Goal: Task Accomplishment & Management: Use online tool/utility

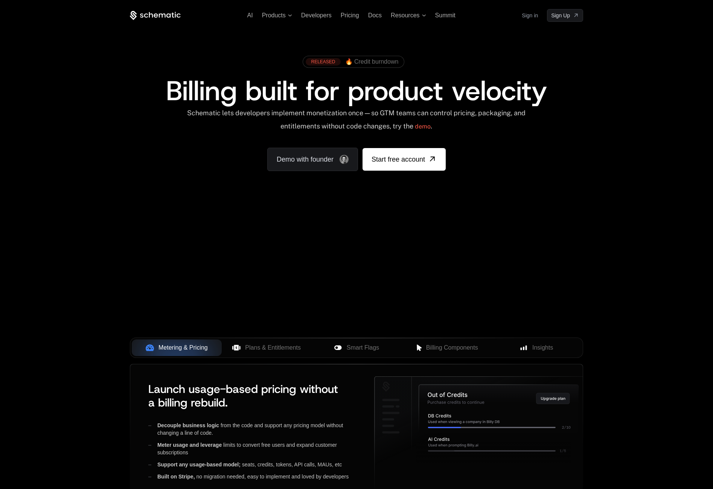
click at [529, 21] on link "Sign in" at bounding box center [530, 15] width 16 height 12
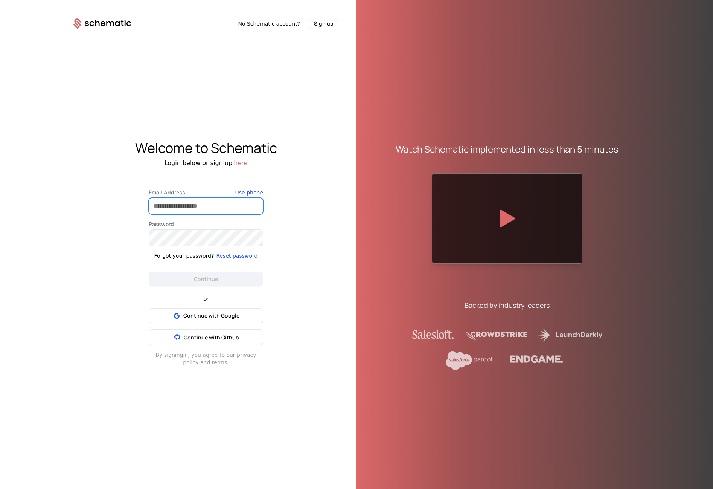
type input "**********"
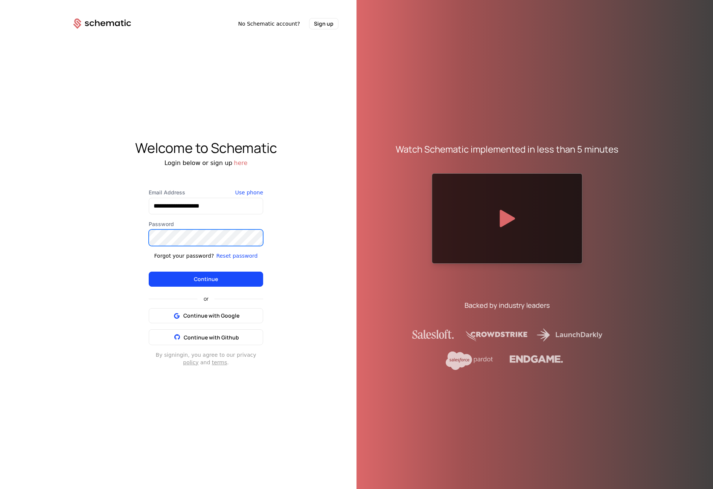
click at [206, 279] on button "Continue" at bounding box center [206, 279] width 114 height 15
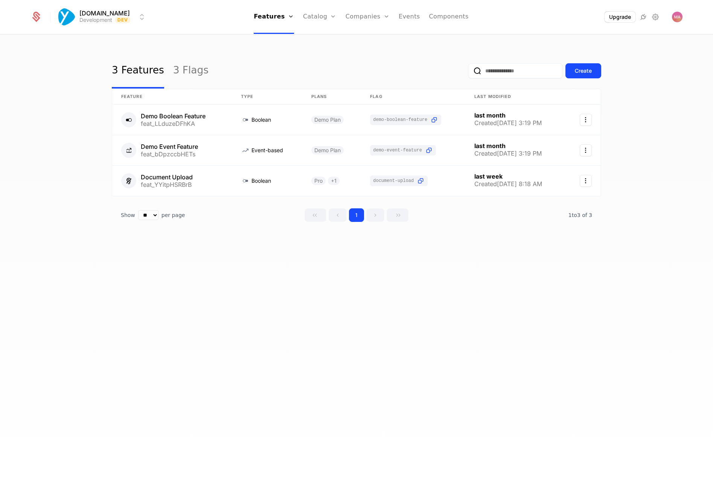
click at [440, 20] on link "Components" at bounding box center [449, 17] width 40 height 34
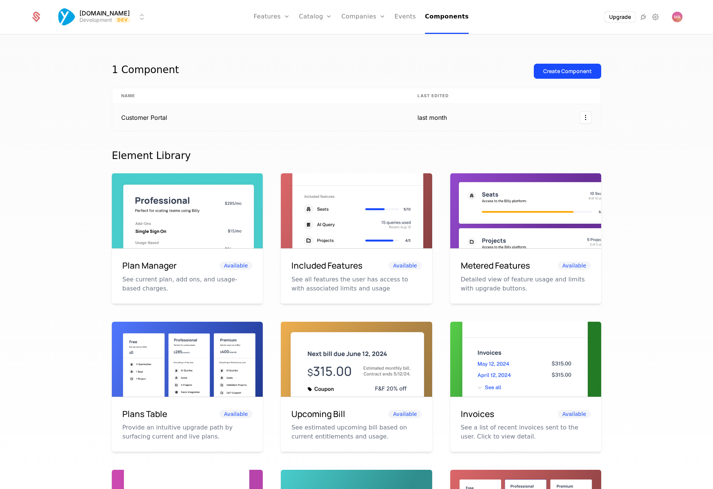
click at [589, 116] on html "Yourzone.website Development Dev Features Features Flags Catalog Plans Add Ons …" at bounding box center [356, 244] width 713 height 489
click at [532, 156] on div "Edit" at bounding box center [532, 154] width 13 height 11
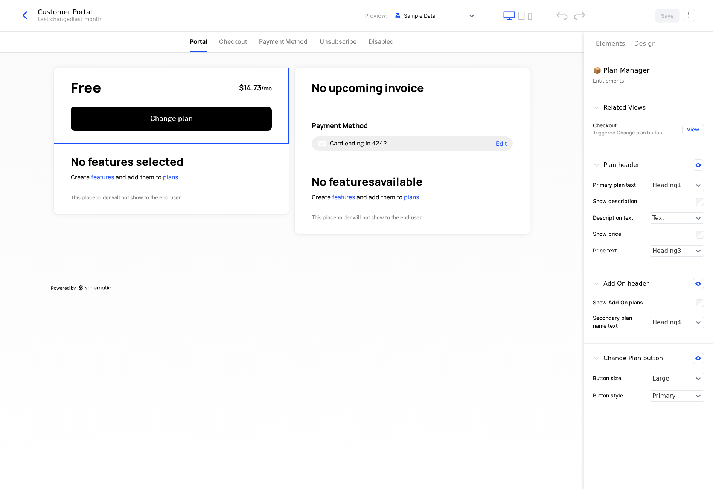
click at [194, 87] on div "Free $14.73 / mo" at bounding box center [171, 88] width 201 height 14
click at [497, 276] on div "Free $14.73 / mo Change plan No features selected Create features and add them …" at bounding box center [292, 178] width 482 height 250
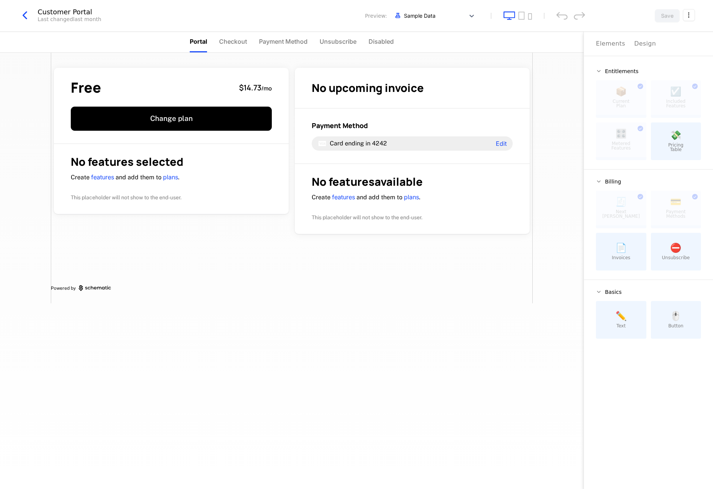
click at [409, 252] on div "Free $14.73 / mo Change plan No features selected Create features and add them …" at bounding box center [292, 178] width 482 height 250
click at [602, 42] on div "Elements" at bounding box center [610, 43] width 29 height 9
click at [230, 36] on li "Checkout" at bounding box center [233, 42] width 28 height 21
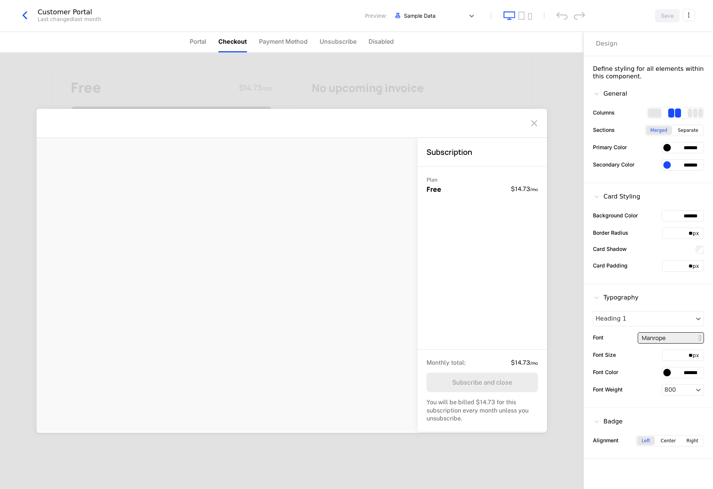
click at [349, 267] on div "Free $14.73 / mo Change plan No features selected Create features and add them …" at bounding box center [292, 178] width 482 height 250
click at [281, 37] on span "Payment Method" at bounding box center [283, 41] width 49 height 9
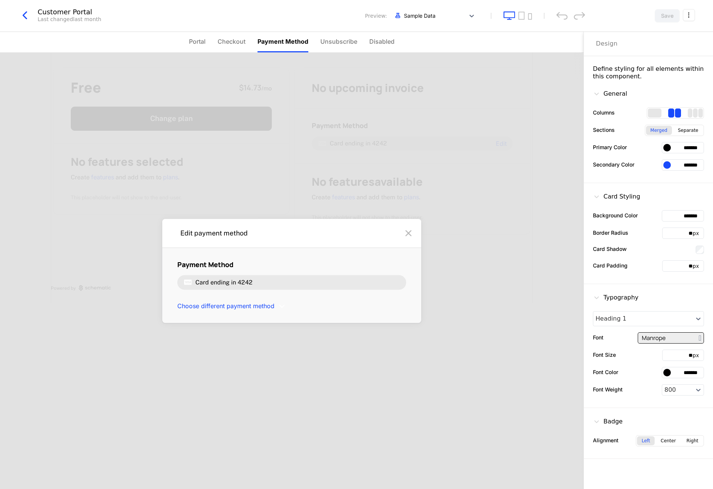
click at [367, 253] on div "Free $14.73 / mo Change plan No features selected Create features and add them …" at bounding box center [292, 178] width 482 height 250
click at [333, 43] on span "Unsubscribe" at bounding box center [339, 41] width 37 height 9
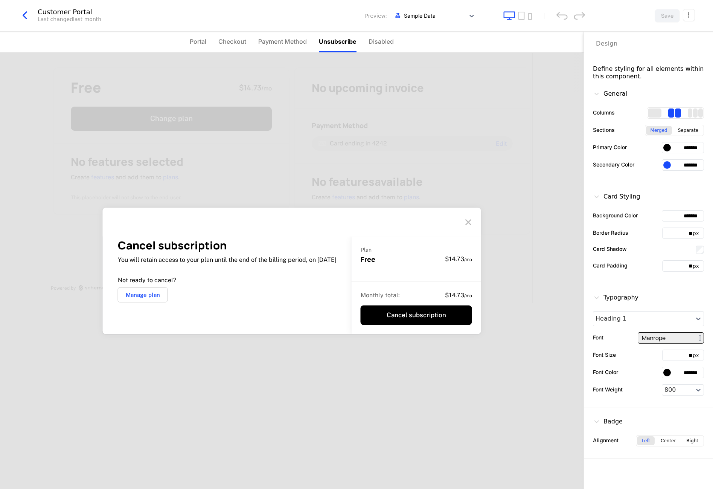
click at [374, 40] on span "Disabled" at bounding box center [381, 41] width 25 height 9
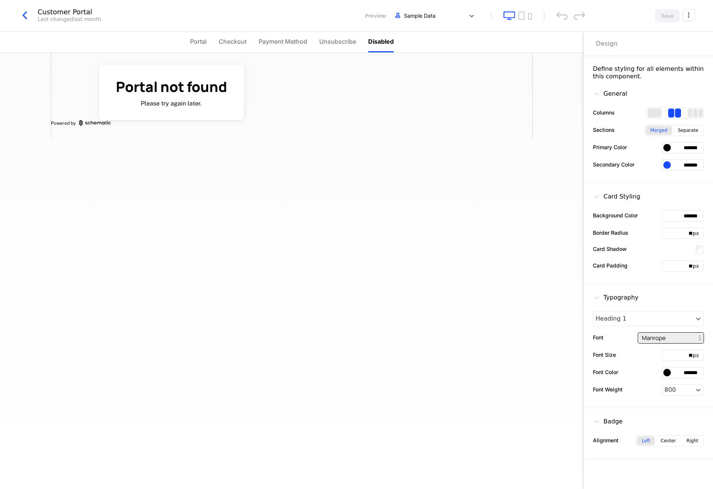
click at [194, 44] on span "Portal" at bounding box center [198, 41] width 17 height 9
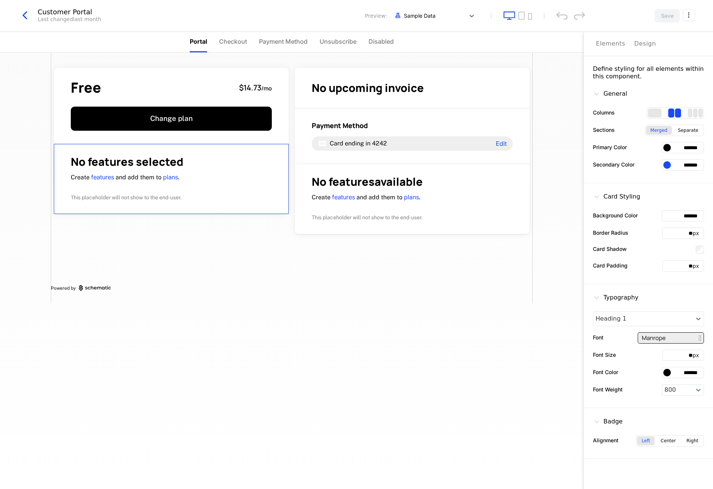
click at [229, 176] on p "Create features and add them to plans ." at bounding box center [171, 177] width 201 height 8
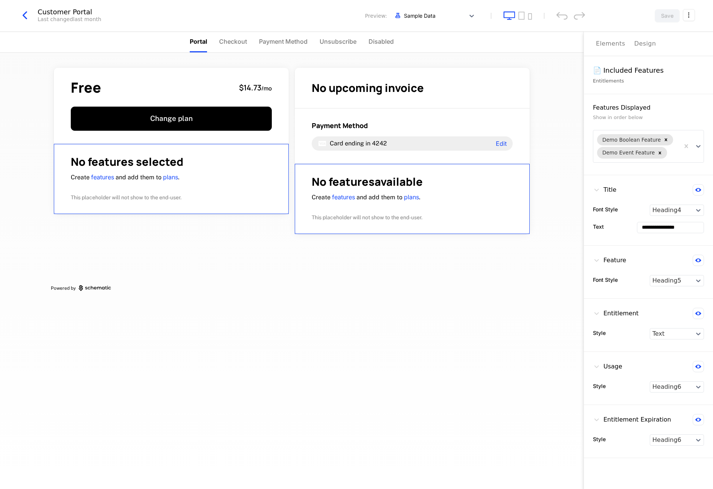
click at [440, 192] on div "No features available Create features and add them to plans . This placeholder …" at bounding box center [412, 198] width 201 height 45
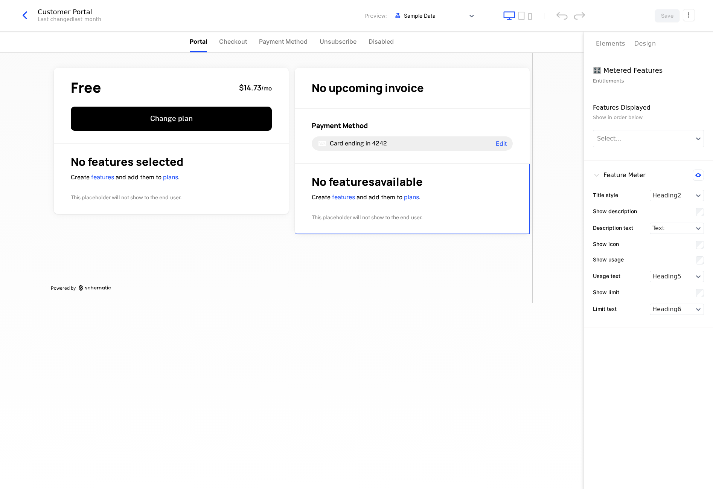
click at [440, 310] on div "Free $14.73 / mo Change plan No features selected Create features and add them …" at bounding box center [292, 271] width 584 height 436
click at [363, 279] on div "Free $14.73 / mo Change plan No features selected Create features and add them …" at bounding box center [292, 178] width 482 height 250
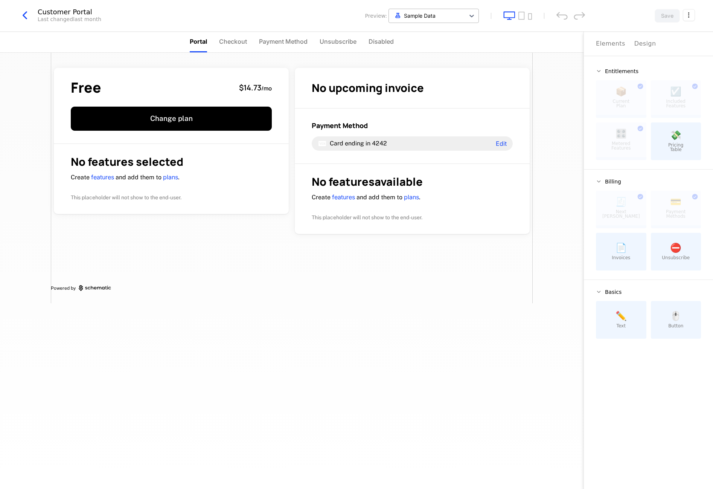
click at [458, 11] on div at bounding box center [427, 15] width 69 height 9
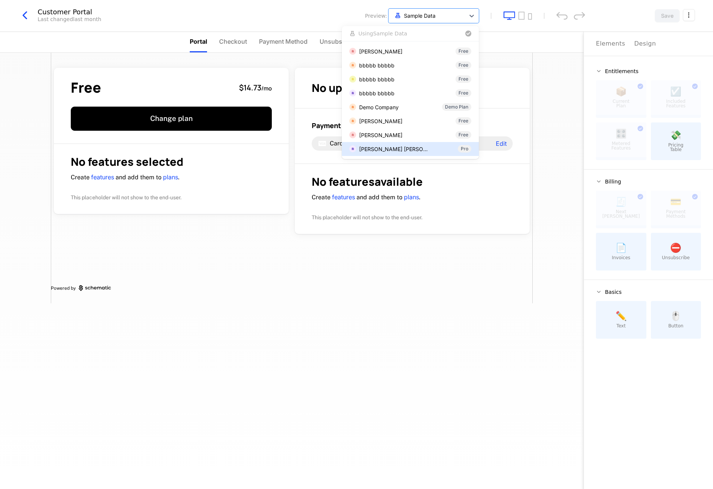
click at [409, 152] on div "[PERSON_NAME] [PERSON_NAME]" at bounding box center [394, 149] width 70 height 8
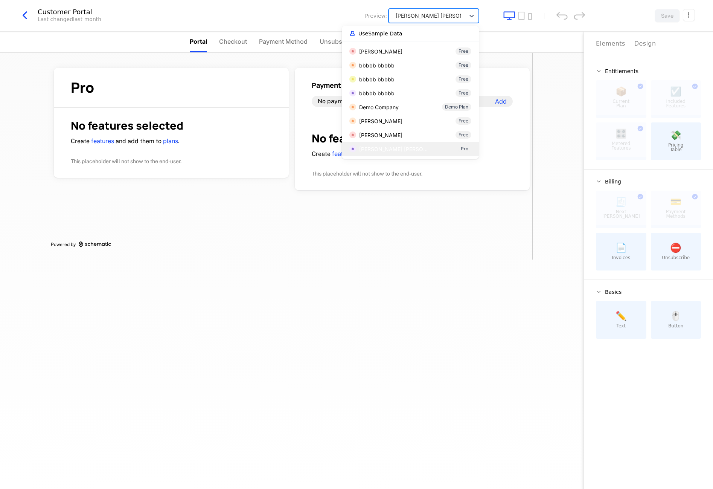
click at [432, 14] on div "[PERSON_NAME] [PERSON_NAME]" at bounding box center [438, 16] width 91 height 8
click at [415, 238] on div "Pro No features selected Create features and add them to plans . This placehold…" at bounding box center [292, 156] width 482 height 207
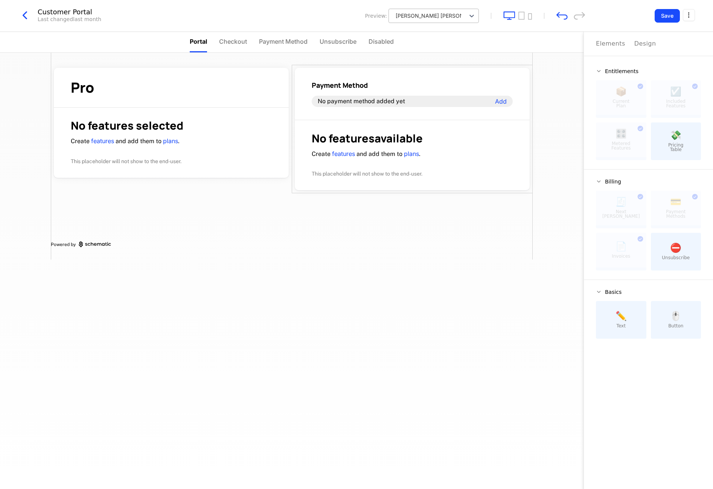
click at [435, 16] on div "[PERSON_NAME] [PERSON_NAME]" at bounding box center [438, 16] width 91 height 8
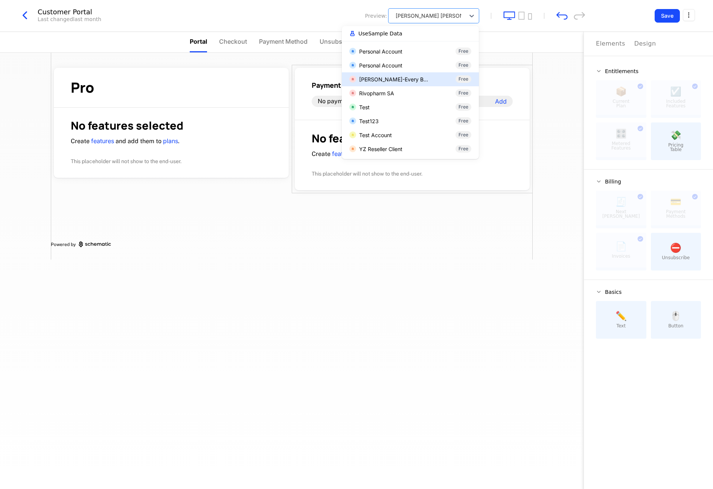
scroll to position [-5, 0]
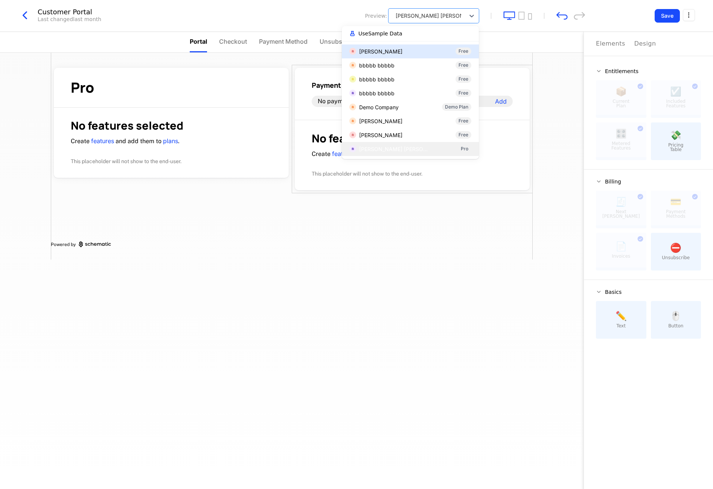
click at [385, 36] on span "Use Sample Data" at bounding box center [381, 33] width 44 height 5
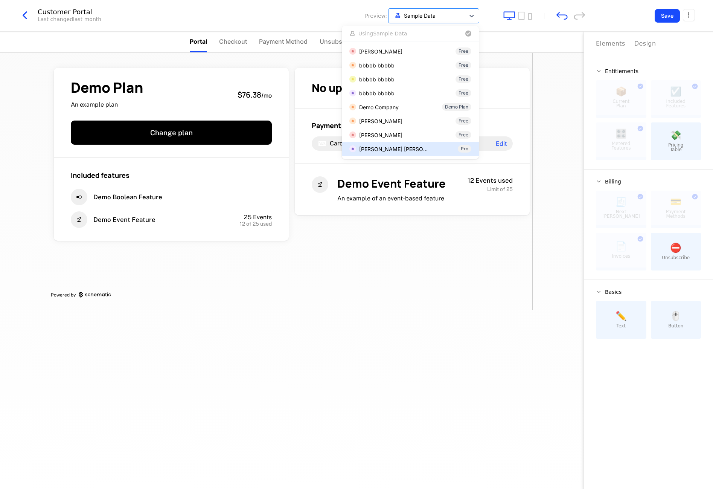
click at [388, 218] on div "Demo Plan An example plan $76.38 / mo Change plan Included features Demo Boolea…" at bounding box center [292, 181] width 482 height 257
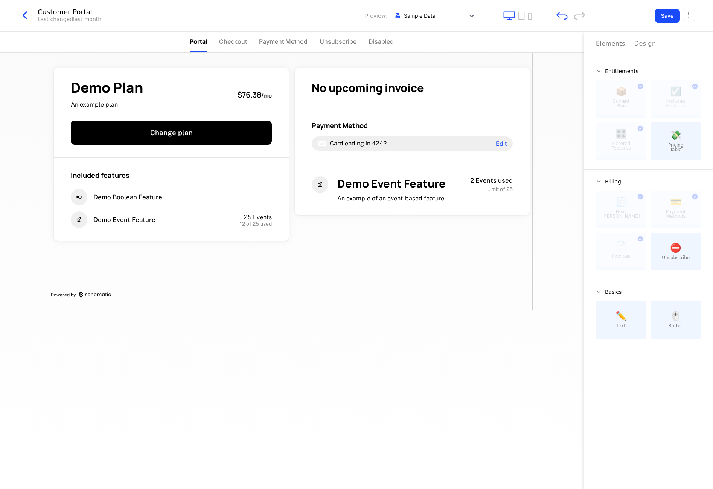
click at [347, 232] on div "Demo Plan An example plan $76.38 / mo Change plan Included features Demo Boolea…" at bounding box center [292, 181] width 482 height 257
click at [394, 83] on span "No upcoming invoice" at bounding box center [368, 87] width 112 height 15
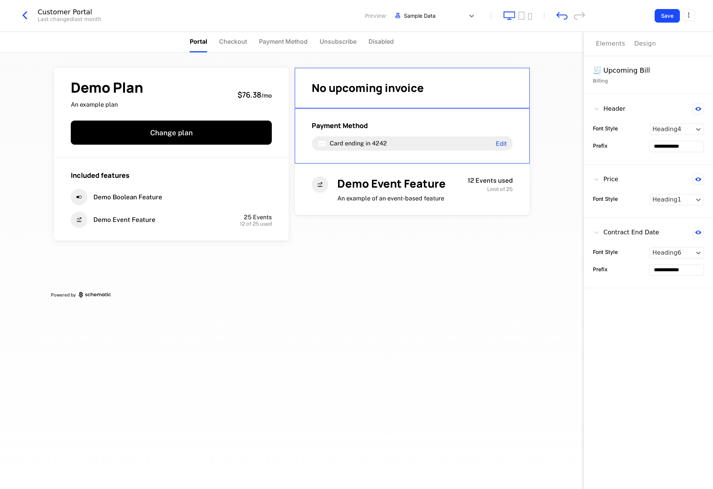
click at [433, 121] on div "Payment Method Card ending in 4242 Edit" at bounding box center [412, 135] width 235 height 55
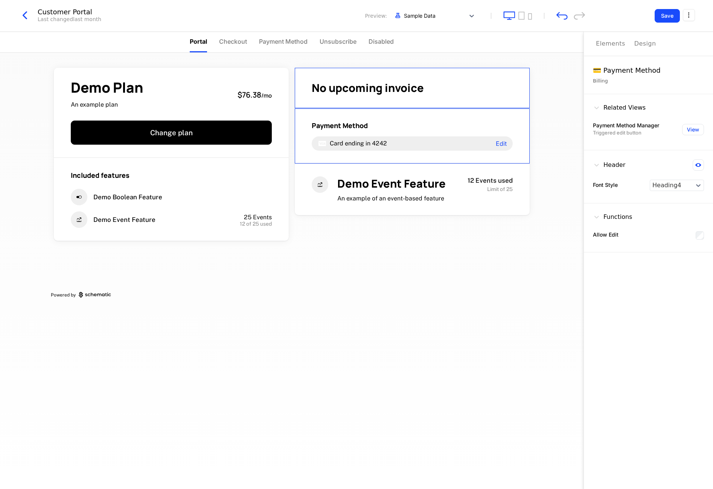
click at [452, 94] on div "No upcoming invoice" at bounding box center [412, 88] width 201 height 15
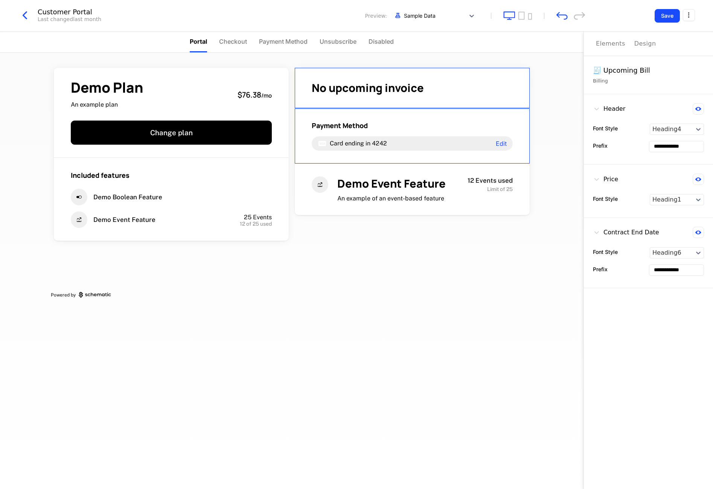
click at [452, 118] on div "Payment Method Card ending in 4242 Edit" at bounding box center [412, 135] width 235 height 55
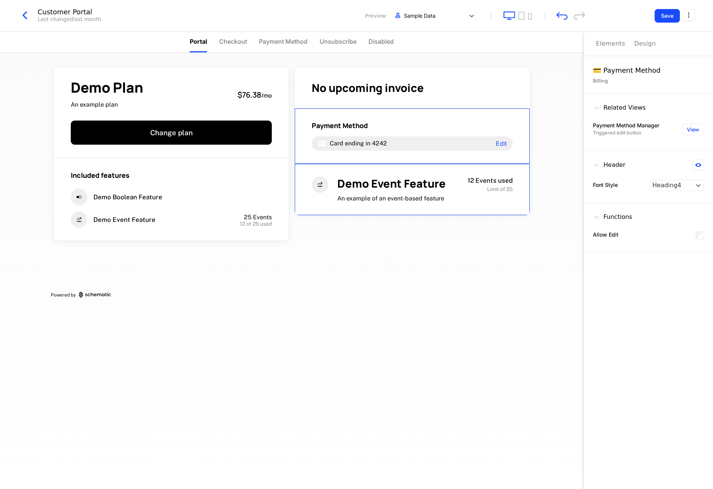
click at [469, 206] on div "Demo Event Feature An example of an event-based feature 12 Events used Limit of…" at bounding box center [412, 189] width 235 height 51
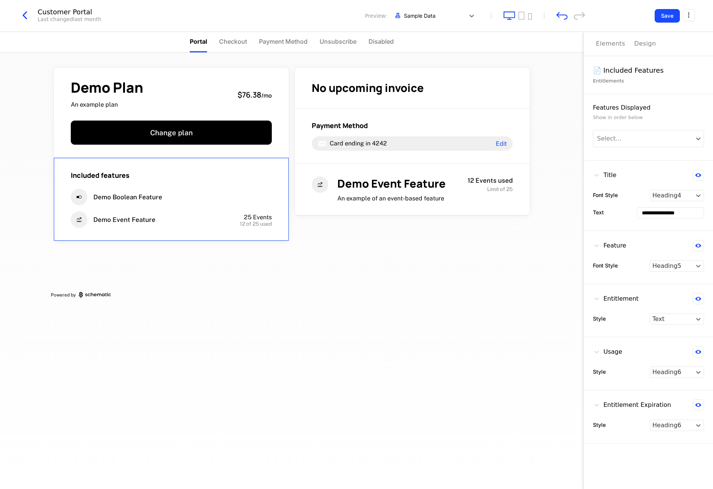
click at [218, 178] on div "Included features" at bounding box center [171, 175] width 201 height 9
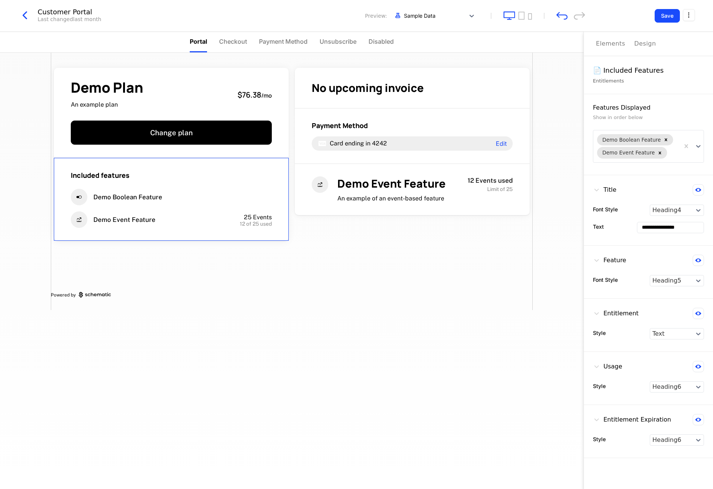
click at [457, 265] on div "Demo Plan An example plan $76.38 / mo Change plan Included features Demo Boolea…" at bounding box center [292, 181] width 482 height 257
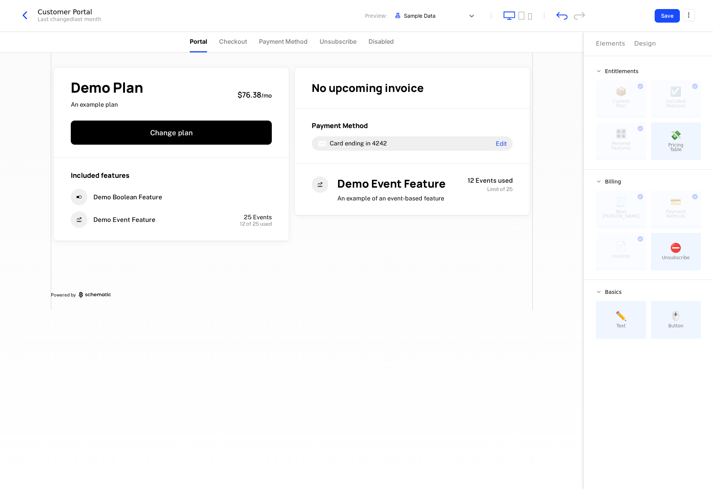
click at [458, 246] on div "Demo Plan An example plan $76.38 / mo Change plan Included features Demo Boolea…" at bounding box center [292, 181] width 482 height 257
click at [643, 44] on div "Design" at bounding box center [646, 43] width 22 height 9
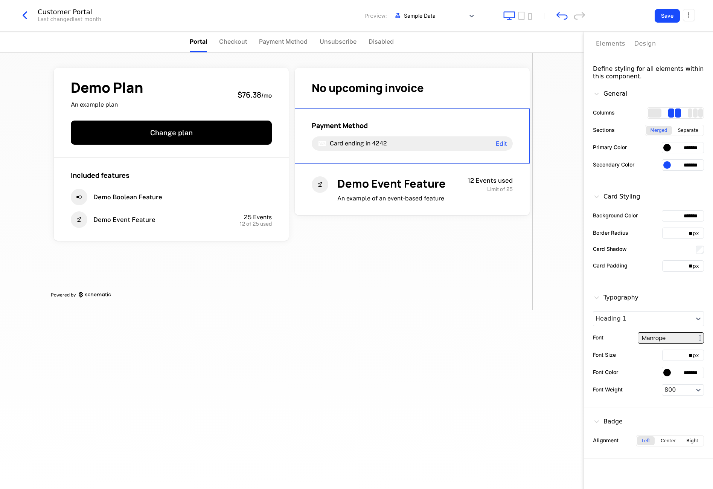
click at [686, 14] on html "Yourzone.website Development Dev Features Features Flags Catalog Plans Add Ons …" at bounding box center [356, 244] width 713 height 489
click at [635, 46] on div "How to install" at bounding box center [644, 48] width 41 height 8
click at [563, 87] on div "Demo Plan An example plan $76.38 / mo Change plan Included features Demo Boolea…" at bounding box center [292, 271] width 584 height 436
click at [667, 17] on button "Save" at bounding box center [667, 16] width 25 height 14
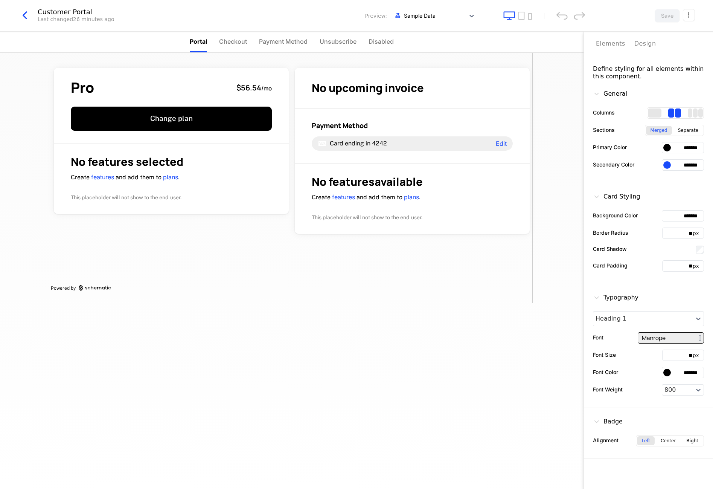
click at [25, 17] on icon "button" at bounding box center [25, 16] width 14 height 14
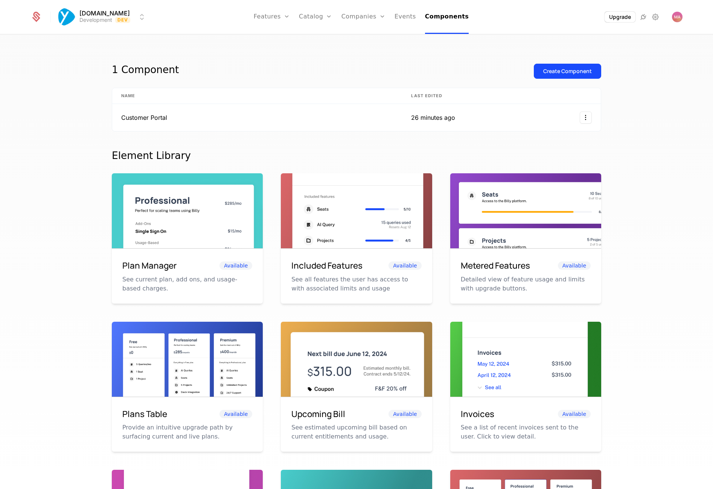
click at [278, 25] on link "Features" at bounding box center [272, 17] width 36 height 34
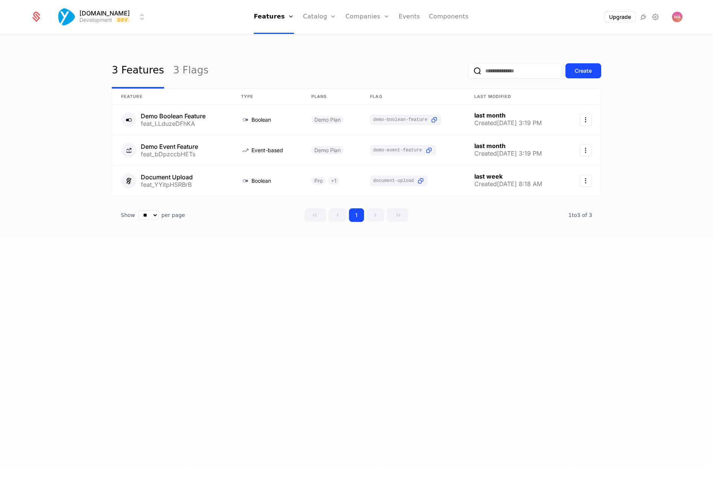
click at [244, 317] on div "3 Features 3 Flags Create Feature Type Plans Flag Last Modified Demo Boolean Fe…" at bounding box center [356, 264] width 713 height 458
click at [589, 182] on icon "Select action" at bounding box center [586, 181] width 12 height 12
click at [560, 311] on html "Yourzone.website Development Dev Features Features Flags Catalog Plans Add Ons …" at bounding box center [356, 244] width 713 height 489
click at [583, 182] on icon "Select action" at bounding box center [586, 181] width 12 height 12
click at [537, 262] on html "Yourzone.website Development Dev Features Features Flags Catalog Plans Add Ons …" at bounding box center [356, 244] width 713 height 489
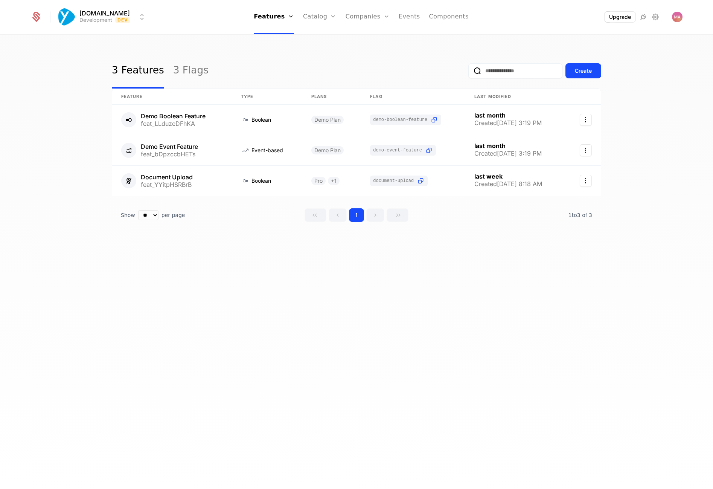
click at [585, 69] on div "Create" at bounding box center [583, 71] width 17 height 8
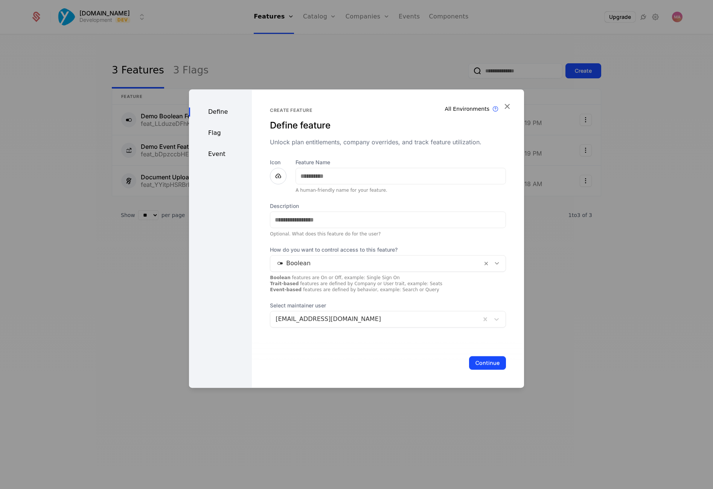
click at [342, 147] on div "Unlock plan entitlements, company overrides, and track feature utilization." at bounding box center [388, 141] width 236 height 9
click at [336, 176] on input "Feature Name" at bounding box center [401, 176] width 210 height 16
type input "*"
type input "**********"
click at [339, 214] on input "Description" at bounding box center [387, 220] width 235 height 16
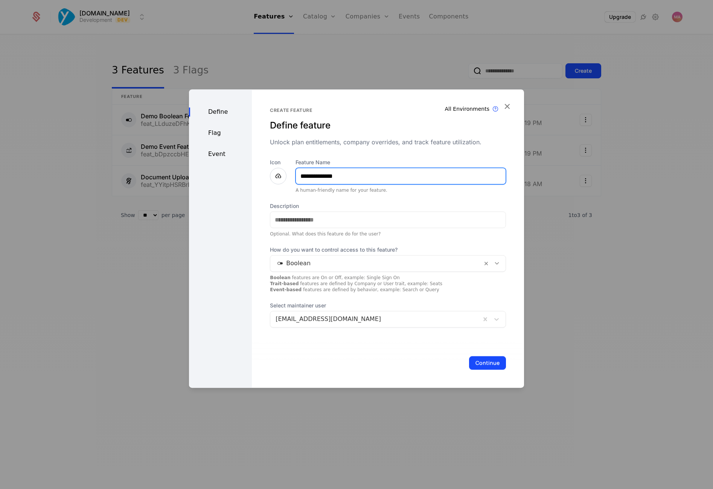
click at [353, 175] on input "**********" at bounding box center [401, 176] width 210 height 16
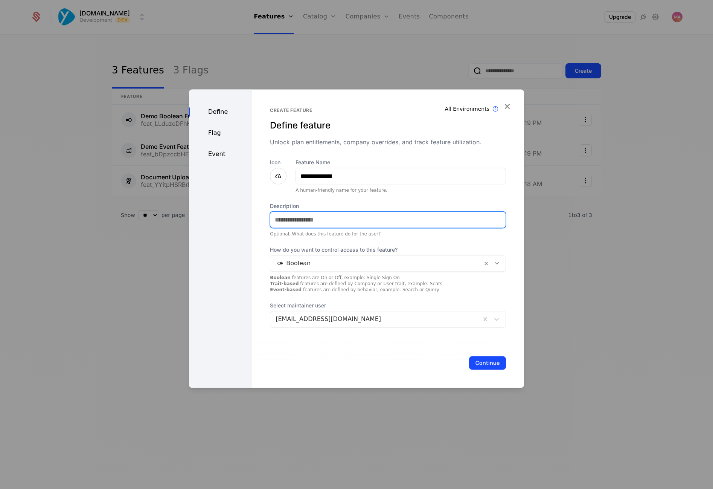
click at [334, 223] on input "Description" at bounding box center [387, 220] width 235 height 16
type input "*"
click at [417, 264] on div at bounding box center [376, 263] width 201 height 11
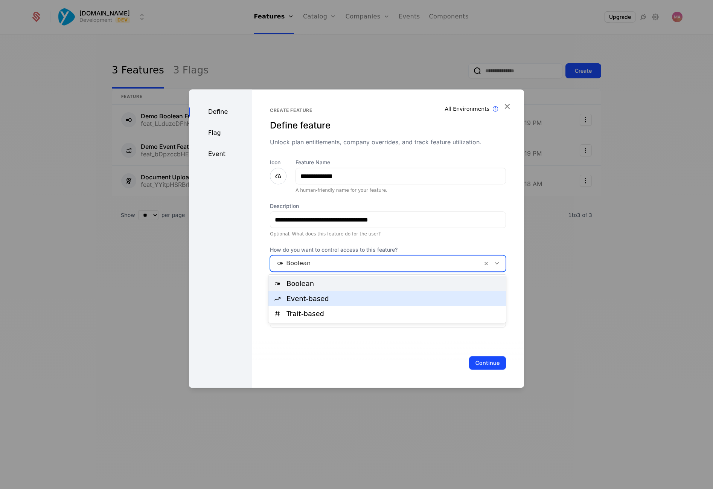
click at [366, 301] on div "Event-based" at bounding box center [394, 298] width 215 height 7
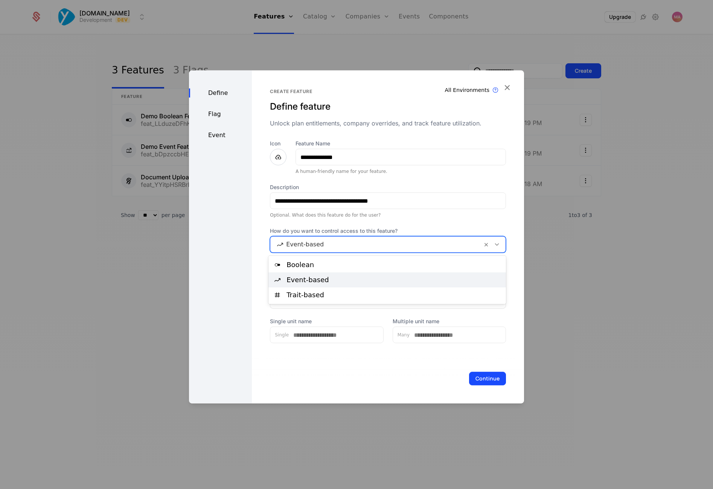
click at [431, 247] on div at bounding box center [376, 244] width 201 height 11
click at [443, 221] on div "**********" at bounding box center [388, 241] width 236 height 203
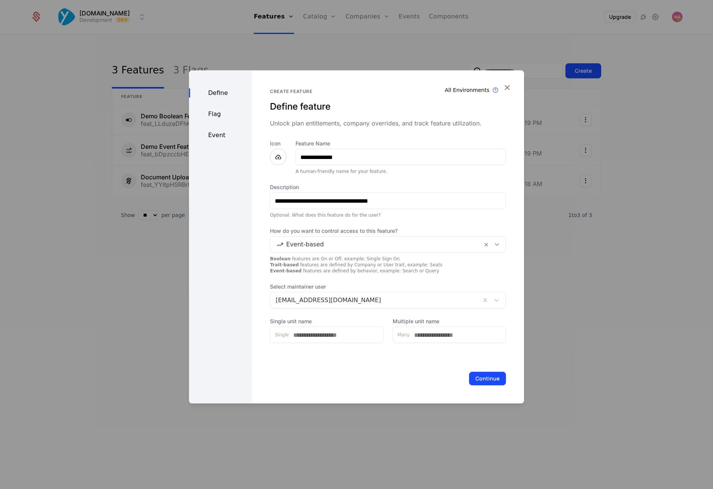
click at [357, 250] on div "Event-based" at bounding box center [376, 245] width 212 height 14
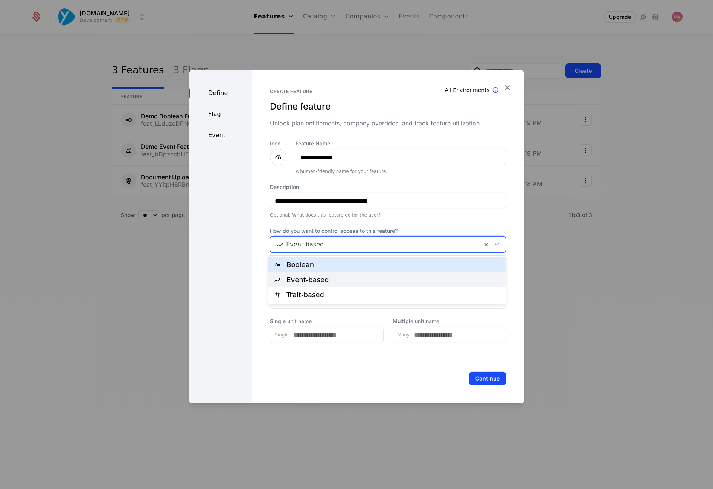
click at [351, 267] on div "Boolean" at bounding box center [394, 264] width 215 height 7
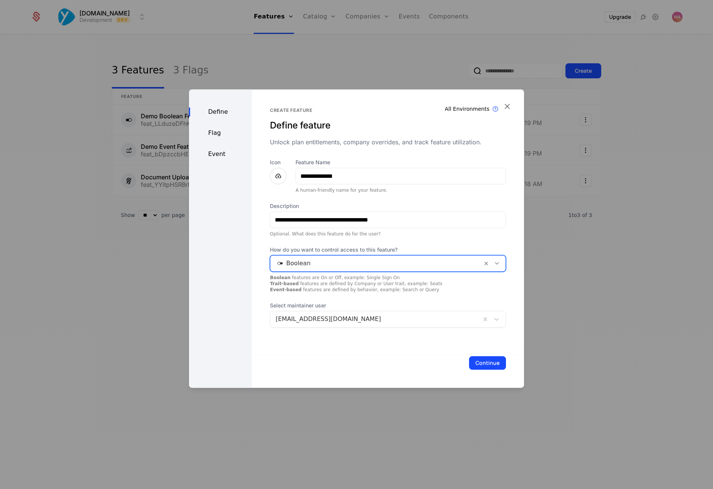
click at [350, 294] on div "**********" at bounding box center [388, 243] width 236 height 169
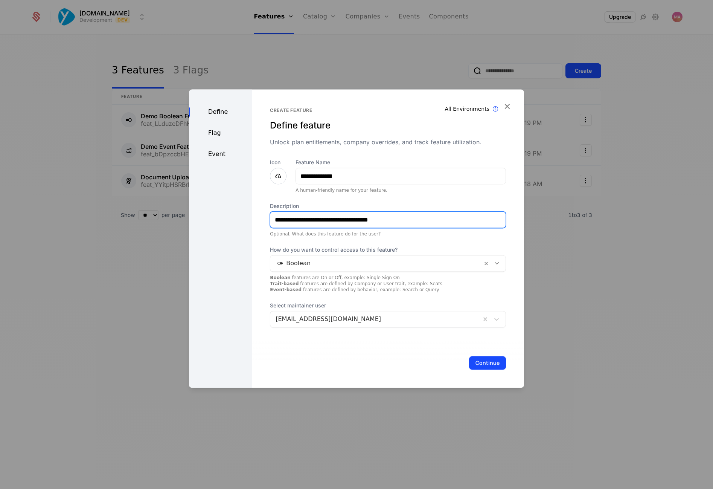
click at [317, 219] on input "**********" at bounding box center [387, 220] width 235 height 16
click at [417, 224] on input "**********" at bounding box center [387, 220] width 235 height 16
type input "**********"
click at [374, 319] on div at bounding box center [376, 319] width 200 height 11
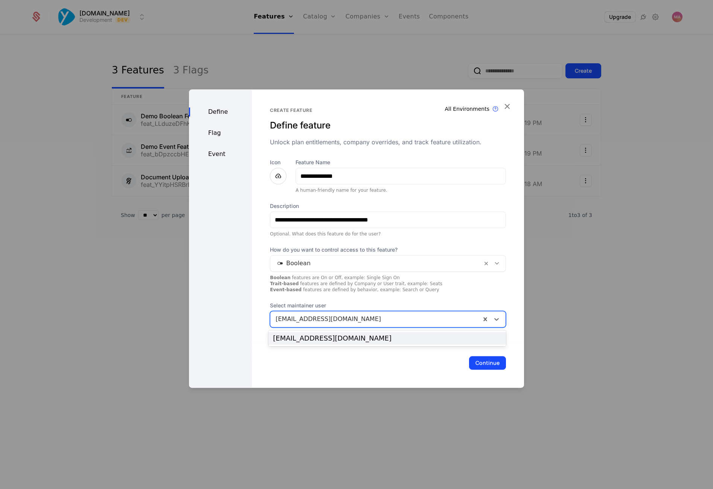
click at [371, 339] on div "[EMAIL_ADDRESS][DOMAIN_NAME]" at bounding box center [387, 338] width 229 height 7
click at [371, 301] on div "**********" at bounding box center [388, 243] width 236 height 169
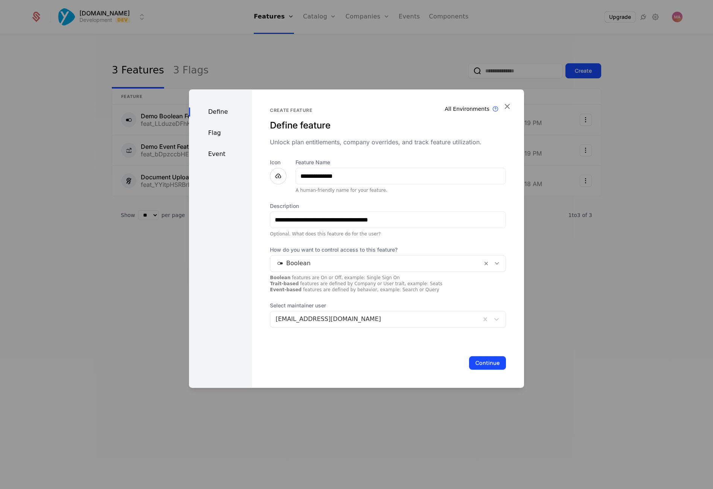
click at [479, 358] on button "Continue" at bounding box center [487, 363] width 37 height 14
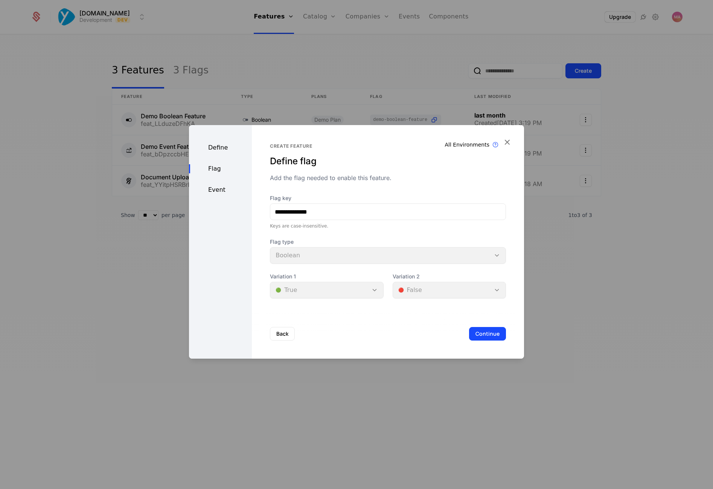
click at [372, 292] on div "Variation 1 🟢 True" at bounding box center [326, 286] width 113 height 26
click at [432, 296] on div "Variation 2 🔴 False" at bounding box center [449, 286] width 113 height 26
click at [414, 235] on div "**********" at bounding box center [388, 246] width 236 height 104
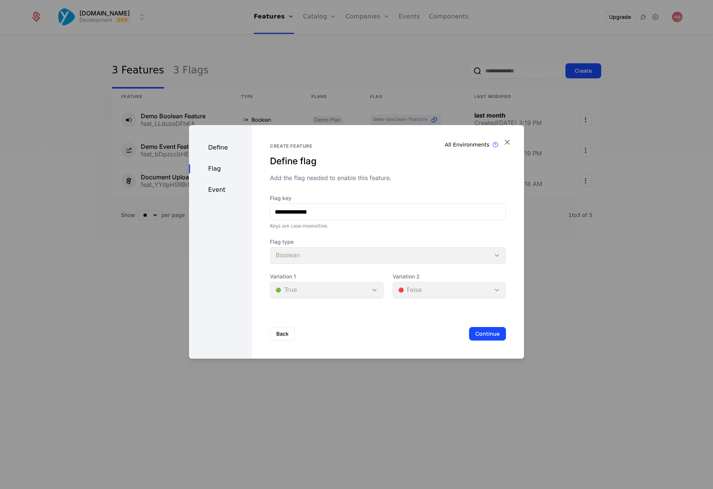
click at [281, 337] on button "Back" at bounding box center [282, 334] width 25 height 14
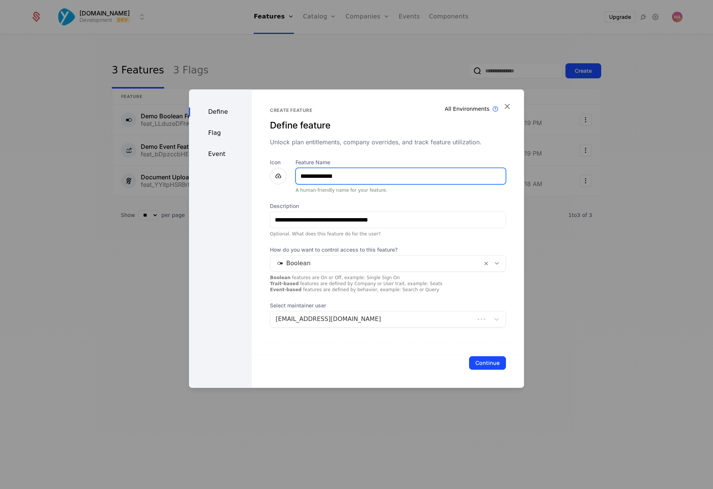
click at [355, 182] on input "**********" at bounding box center [401, 176] width 210 height 16
type input "**********"
click at [391, 195] on div "**********" at bounding box center [388, 243] width 236 height 169
click at [478, 368] on button "Continue" at bounding box center [487, 363] width 37 height 14
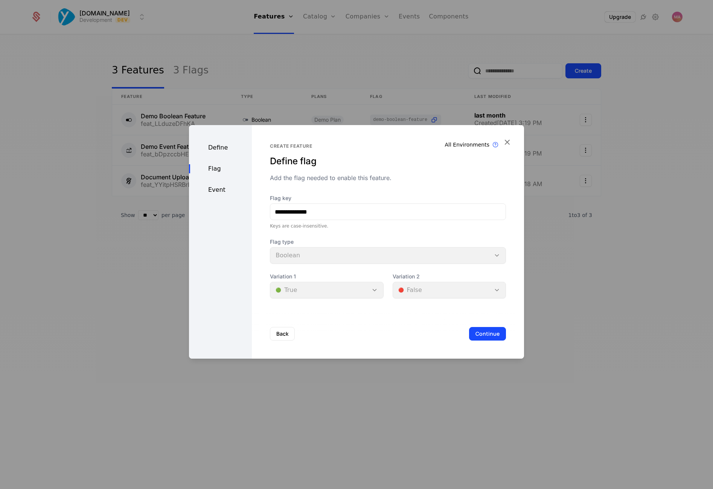
click at [370, 240] on span "Flag type" at bounding box center [388, 242] width 236 height 8
click at [328, 214] on input "**********" at bounding box center [387, 212] width 235 height 16
click at [380, 228] on div "Keys are case-insensitive." at bounding box center [388, 226] width 236 height 6
click at [288, 212] on input "**********" at bounding box center [387, 212] width 235 height 16
type input "**********"
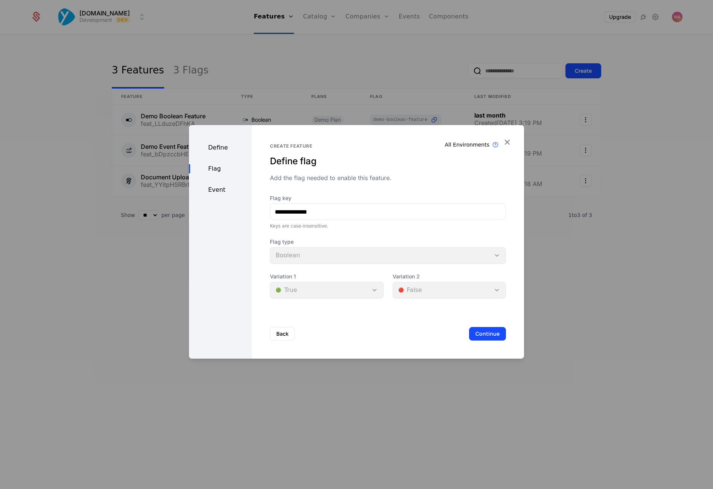
click at [375, 234] on div "**********" at bounding box center [388, 246] width 236 height 104
click at [484, 336] on button "Continue" at bounding box center [487, 334] width 37 height 14
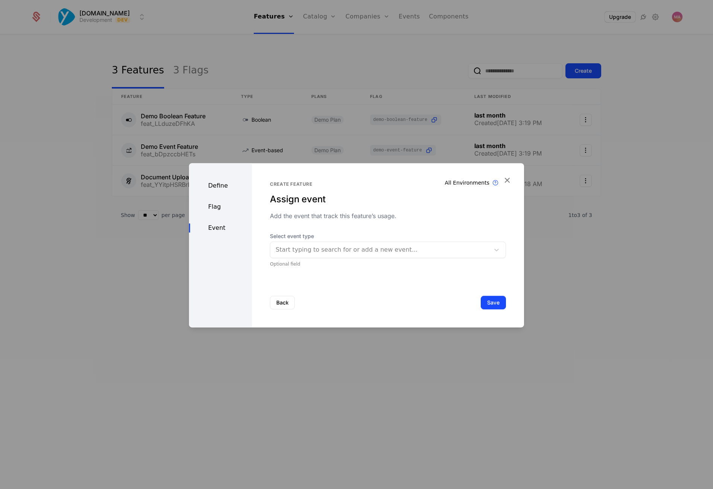
click at [351, 246] on div at bounding box center [380, 249] width 209 height 11
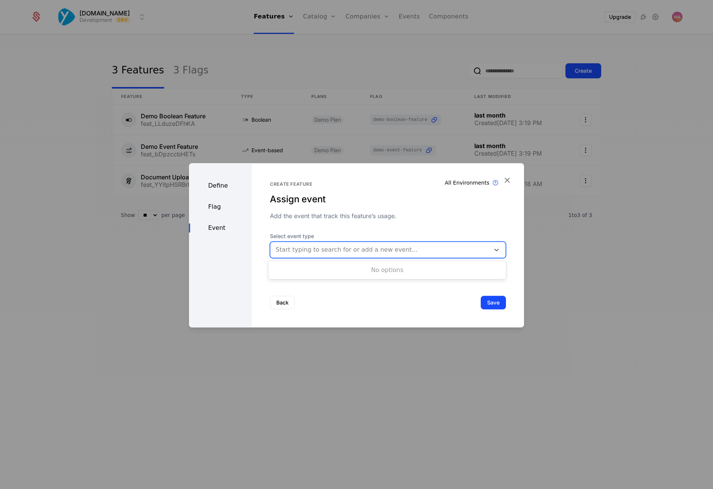
click at [372, 227] on div "Create feature Assign event Add the event that track this feature’s usage. Sele…" at bounding box center [388, 224] width 236 height 86
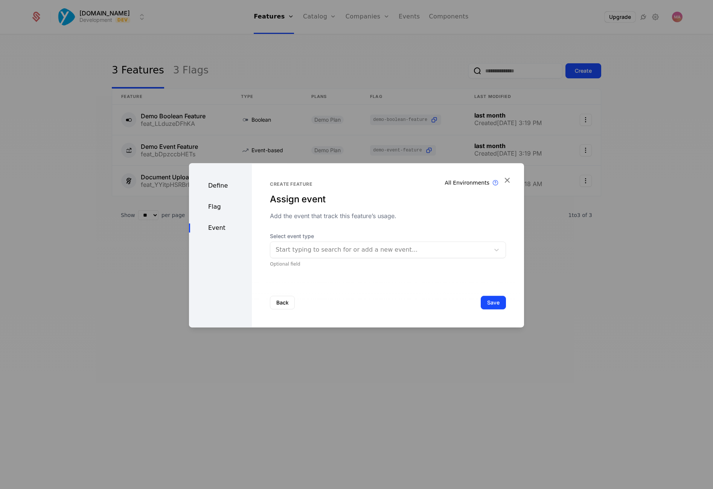
click at [220, 233] on div "Define Flag Event" at bounding box center [220, 245] width 63 height 164
click at [214, 228] on div "Event" at bounding box center [220, 227] width 63 height 9
click at [292, 249] on div "Start typing to search for or add a new event..." at bounding box center [381, 249] width 211 height 9
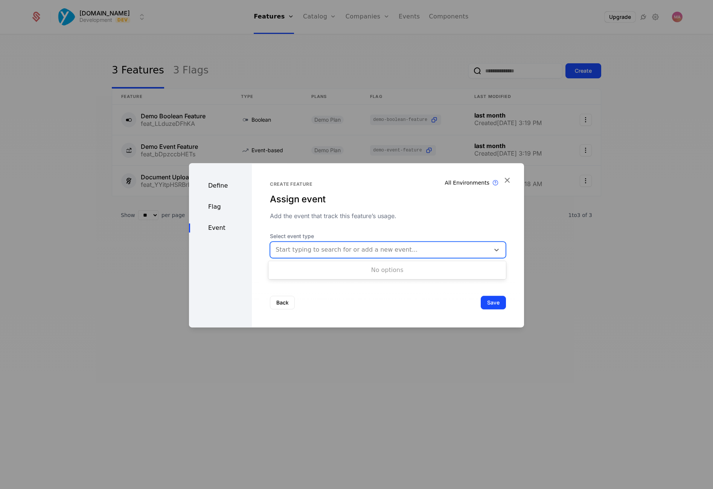
click at [329, 214] on div "Add the event that track this feature’s usage." at bounding box center [388, 215] width 236 height 9
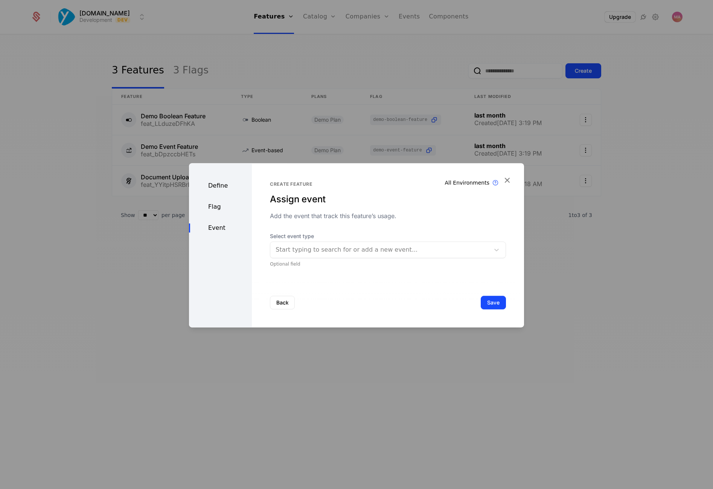
click at [504, 182] on icon "button" at bounding box center [507, 180] width 10 height 10
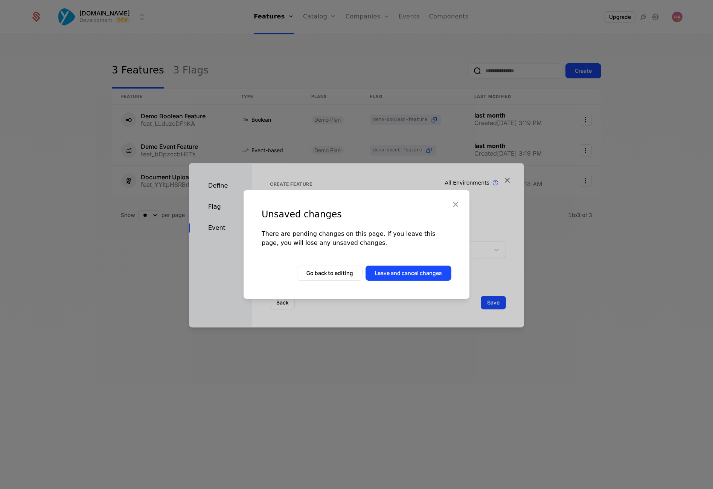
click at [409, 274] on button "Leave and cancel changes" at bounding box center [409, 273] width 86 height 15
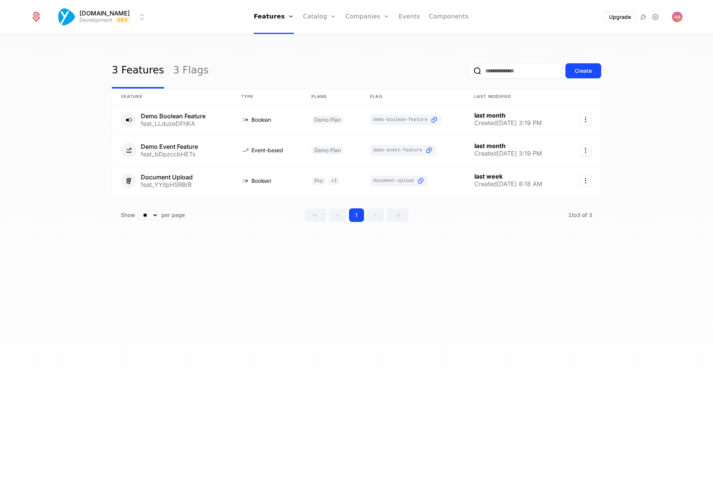
click at [404, 19] on link "Events" at bounding box center [409, 17] width 21 height 34
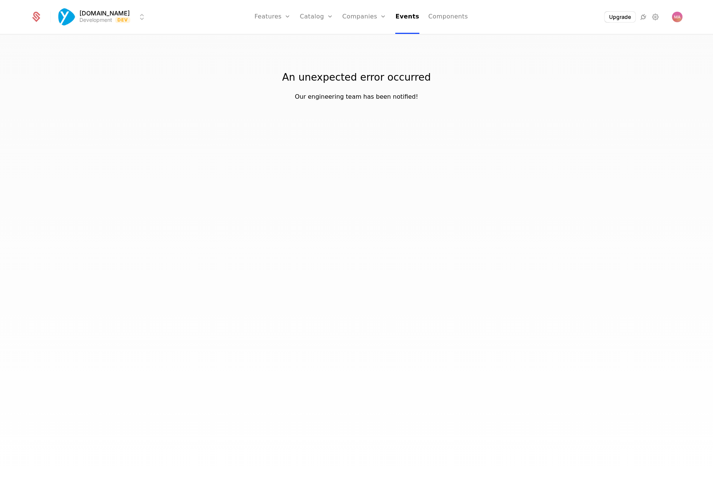
click at [355, 128] on div "Yourzone.website Development Dev Features Features Flags Catalog Plans Add Ons …" at bounding box center [356, 244] width 713 height 489
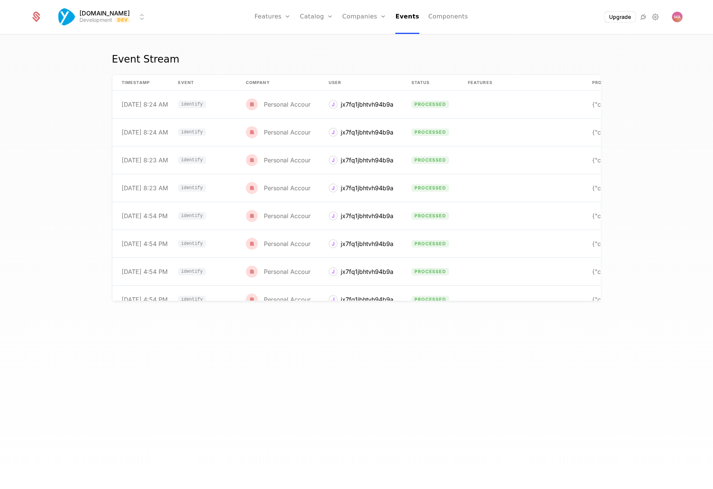
click at [442, 45] on div "Event Stream timestamp Event Company User Status Features Properties [DATE] 8:2…" at bounding box center [356, 264] width 713 height 458
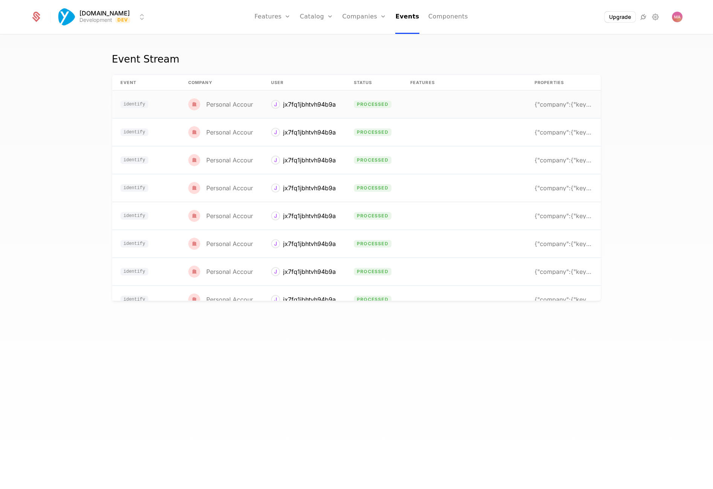
scroll to position [0, 58]
click at [549, 106] on div "{"company":{"keys":{"convex-user-company":"jx7fq1j" at bounding box center [563, 104] width 57 height 6
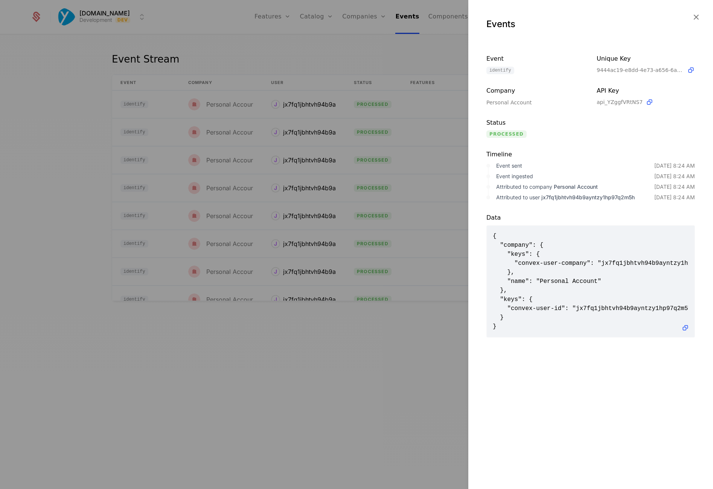
scroll to position [0, 0]
click at [696, 20] on icon "button" at bounding box center [696, 17] width 10 height 10
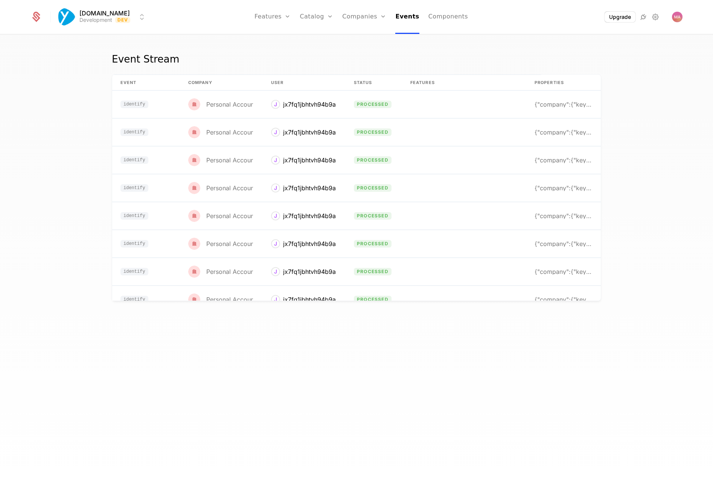
click at [274, 37] on link "Features" at bounding box center [281, 37] width 35 height 6
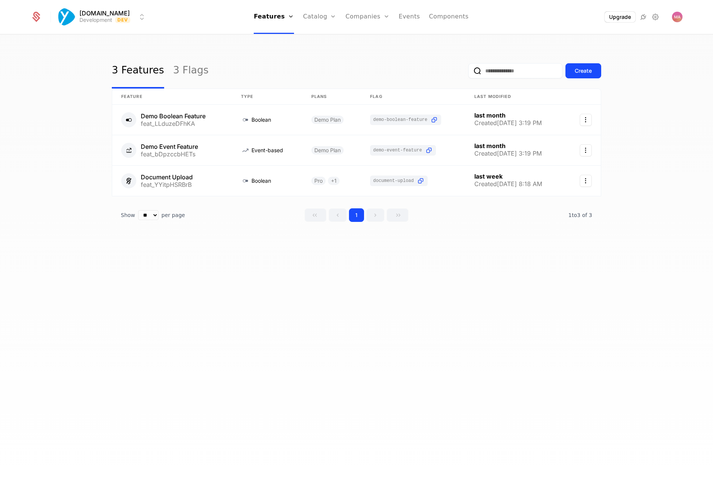
click at [277, 288] on div "3 Features 3 Flags Create Feature Type Plans Flag Last Modified Demo Boolean Fe…" at bounding box center [356, 264] width 713 height 458
click at [324, 76] on link "Configuration" at bounding box center [331, 73] width 39 height 6
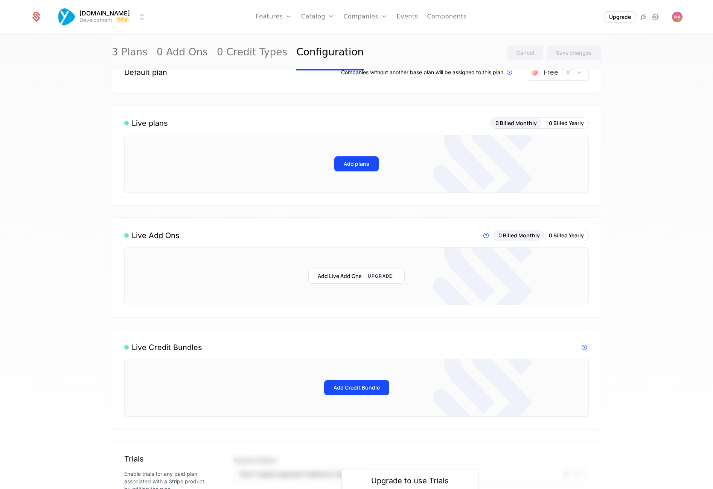
scroll to position [47, 0]
click at [223, 267] on div "Add Live Add Ons Upgrade" at bounding box center [356, 275] width 465 height 58
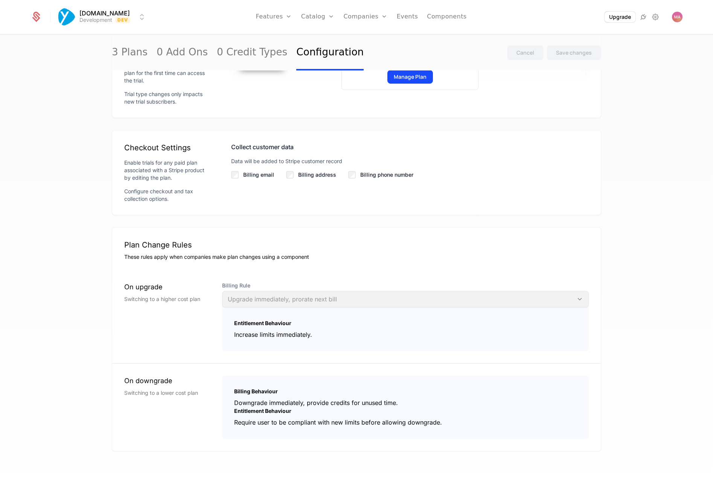
scroll to position [513, 0]
click at [290, 336] on div "Increase limits immediately." at bounding box center [405, 334] width 343 height 9
click at [158, 336] on div "On upgrade Switching to a higher cost plan" at bounding box center [173, 316] width 98 height 69
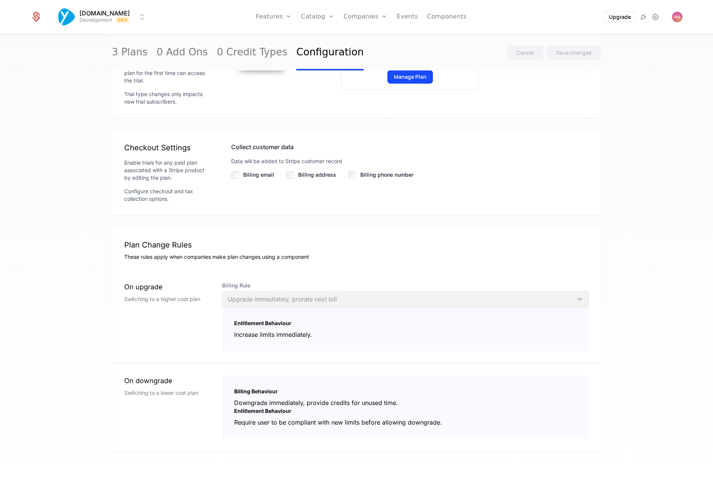
click at [574, 299] on div "Billing Rule Upgrade immediately, prorate next bill" at bounding box center [405, 295] width 367 height 26
click at [582, 299] on div "Billing Rule Upgrade immediately, prorate next bill" at bounding box center [405, 295] width 367 height 26
click at [530, 328] on div "Entitlement Behaviour Increase limits immediately." at bounding box center [405, 329] width 343 height 20
click at [499, 419] on div "Require user to be compliant with new limits before allowing downgrade." at bounding box center [405, 422] width 343 height 9
click at [312, 420] on div "Require user to be compliant with new limits before allowing downgrade." at bounding box center [405, 422] width 343 height 9
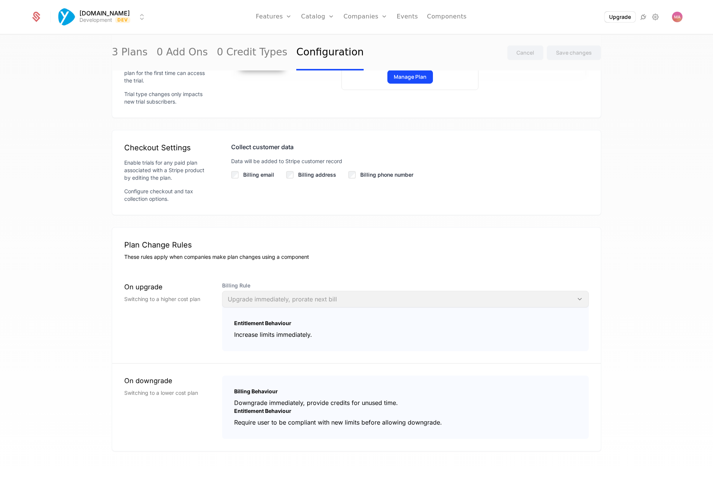
click at [312, 420] on div "Require user to be compliant with new limits before allowing downgrade." at bounding box center [405, 422] width 343 height 9
click at [301, 400] on div "Billing Behaviour Downgrade immediately, provide credits for unused time." at bounding box center [405, 398] width 343 height 20
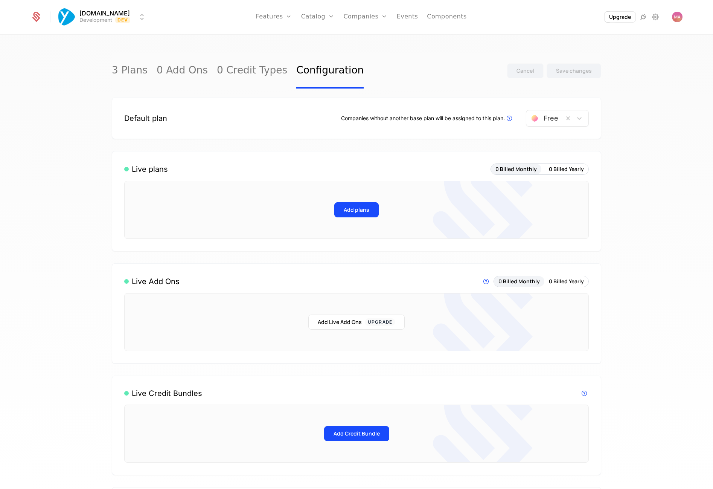
scroll to position [0, 0]
click at [385, 77] on div "3 Plans 0 Add Ons 0 Credit Types Configuration Cancel Save changes" at bounding box center [357, 70] width 490 height 35
click at [577, 116] on icon at bounding box center [580, 118] width 8 height 8
click at [648, 148] on div "3 Plans 0 Add Ons 0 Credit Types Configuration Cancel Save changes Default plan…" at bounding box center [356, 264] width 713 height 458
click at [113, 63] on link "3 Plans" at bounding box center [130, 70] width 36 height 35
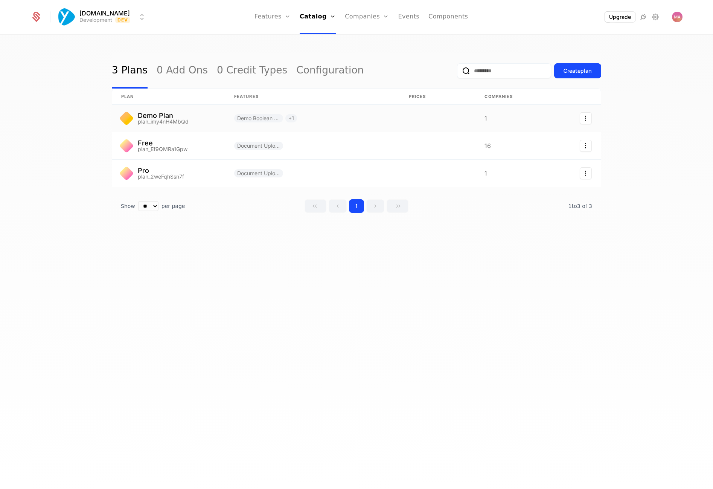
click at [585, 122] on icon "Select action" at bounding box center [586, 118] width 12 height 12
click at [547, 140] on div "Delete plan" at bounding box center [545, 138] width 39 height 11
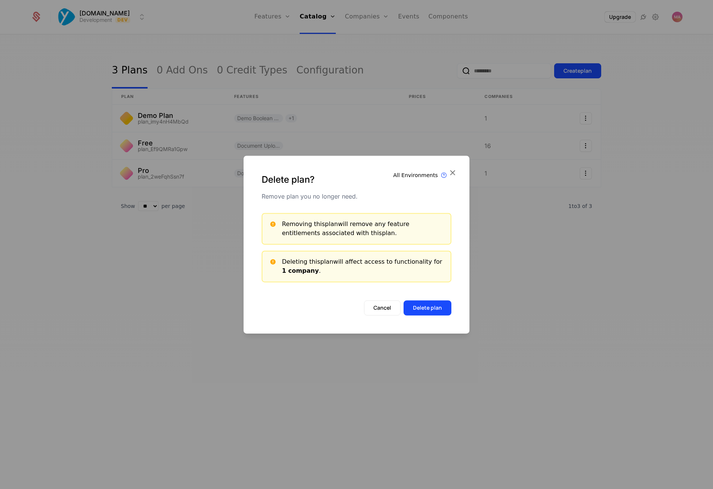
click at [417, 306] on button "Delete plan" at bounding box center [428, 307] width 48 height 15
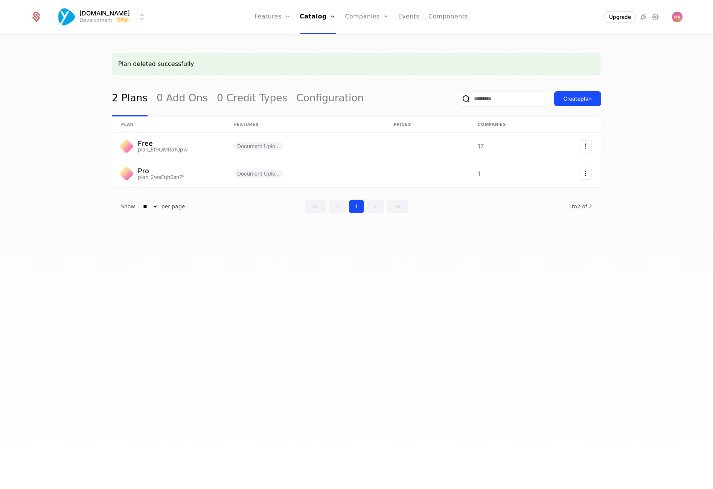
click at [301, 256] on div "Plan deleted successfully 2 Plans 0 Add Ons 0 Credit Types Configuration Create…" at bounding box center [356, 264] width 713 height 458
click at [593, 147] on link at bounding box center [565, 146] width 72 height 27
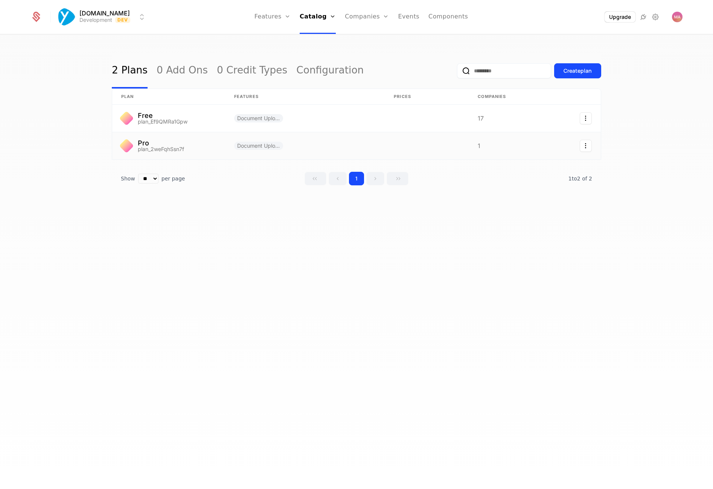
click at [365, 149] on link at bounding box center [305, 145] width 160 height 27
click at [376, 127] on link at bounding box center [305, 118] width 160 height 27
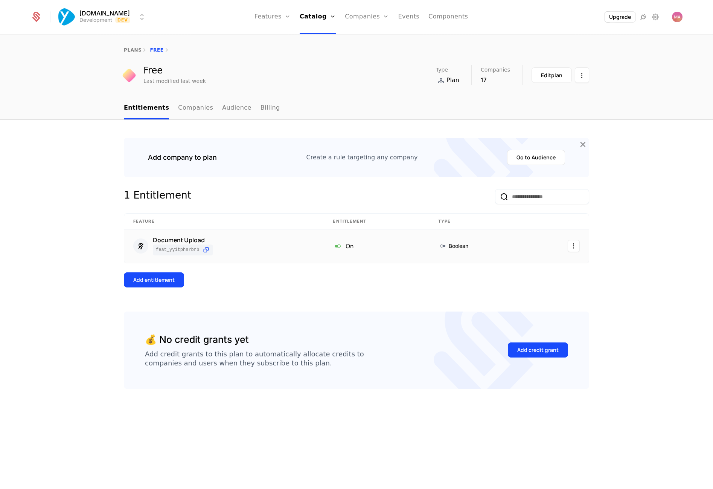
click at [338, 246] on icon at bounding box center [338, 246] width 10 height 10
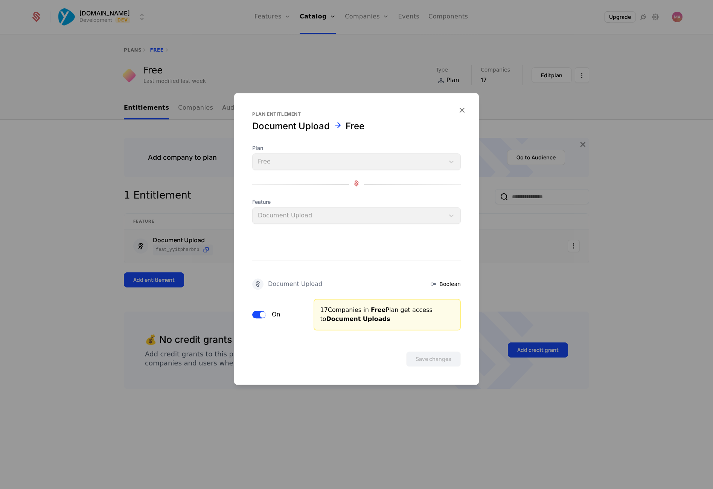
click at [301, 162] on div "Plan Free" at bounding box center [356, 157] width 209 height 26
click at [293, 213] on div "Feature Document Upload" at bounding box center [356, 211] width 209 height 26
click at [261, 315] on span "button" at bounding box center [263, 314] width 6 height 6
click at [428, 363] on button "Save changes" at bounding box center [433, 358] width 55 height 15
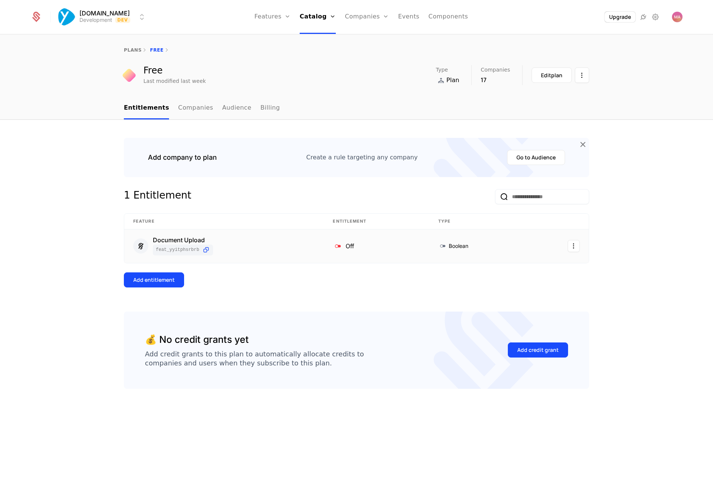
click at [344, 285] on div "Add entitlement" at bounding box center [357, 279] width 466 height 15
click at [404, 186] on div "Add company to plan Create a rule targeting any company Go to Audience 1 Entitl…" at bounding box center [357, 275] width 466 height 275
click at [178, 113] on link "Companies" at bounding box center [195, 108] width 35 height 22
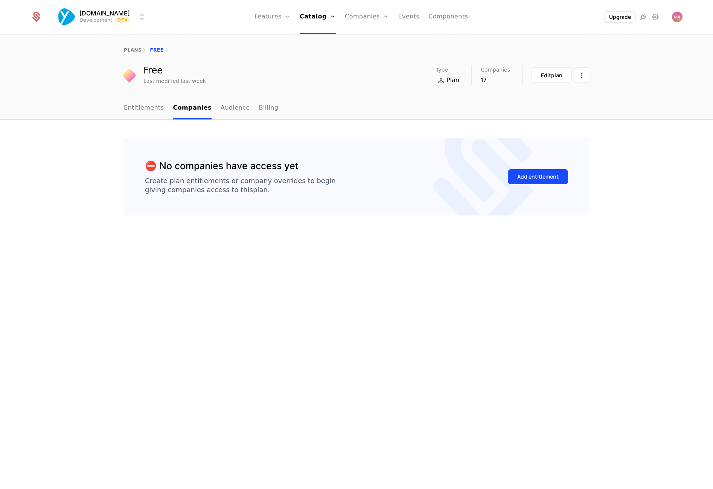
click at [160, 111] on link "Entitlements" at bounding box center [144, 108] width 40 height 22
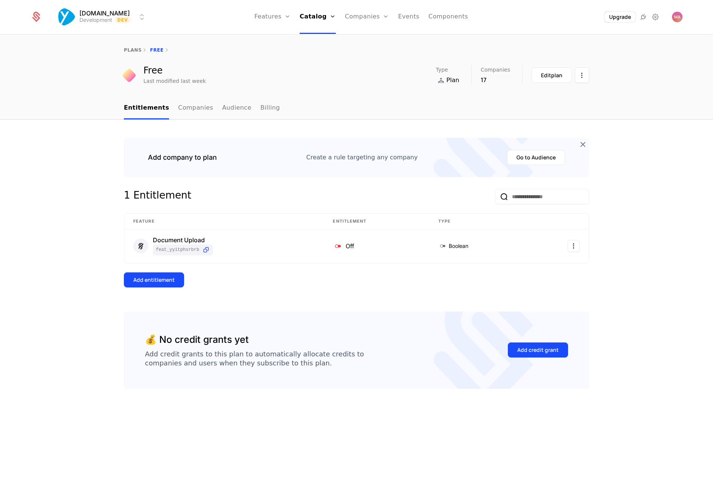
click at [187, 112] on link "Companies" at bounding box center [195, 108] width 35 height 22
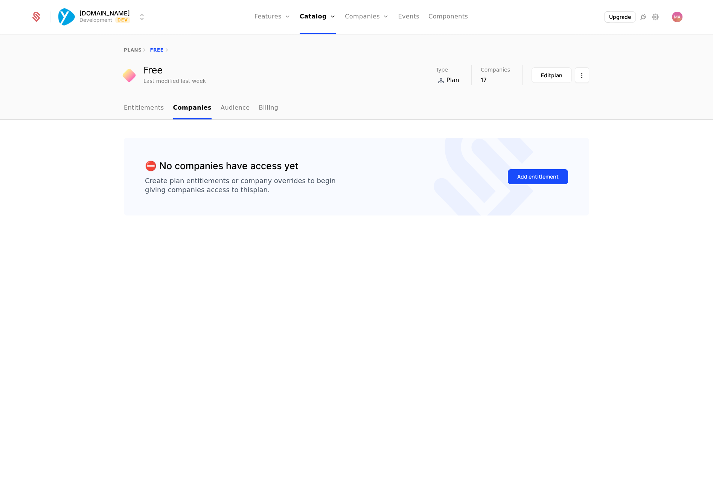
click at [231, 112] on link "Audience" at bounding box center [235, 108] width 29 height 22
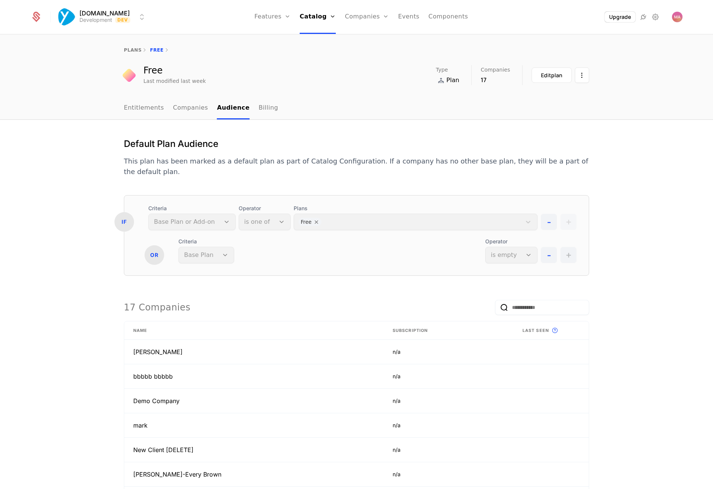
click at [259, 109] on link "Billing" at bounding box center [269, 108] width 20 height 22
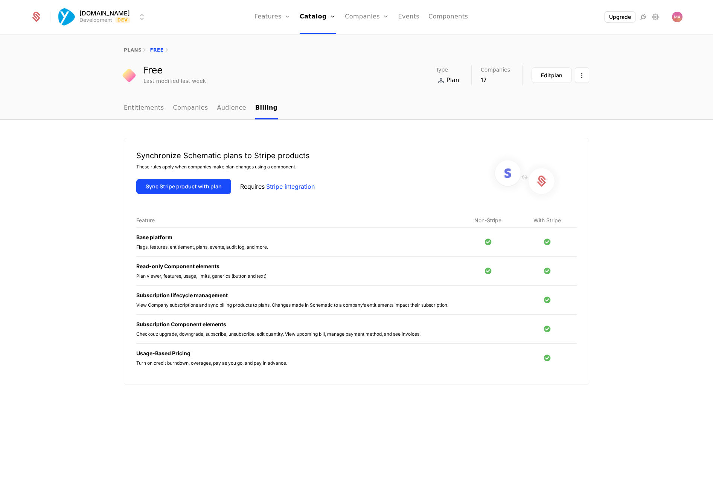
click at [132, 50] on link "plans" at bounding box center [133, 49] width 18 height 5
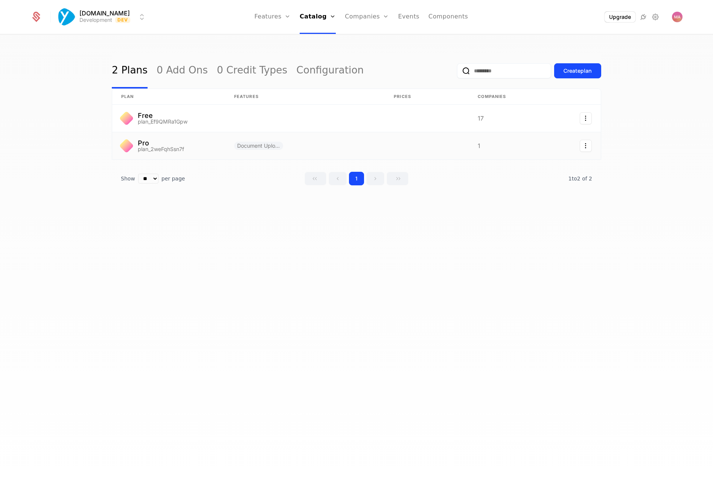
click at [167, 145] on link at bounding box center [168, 145] width 113 height 27
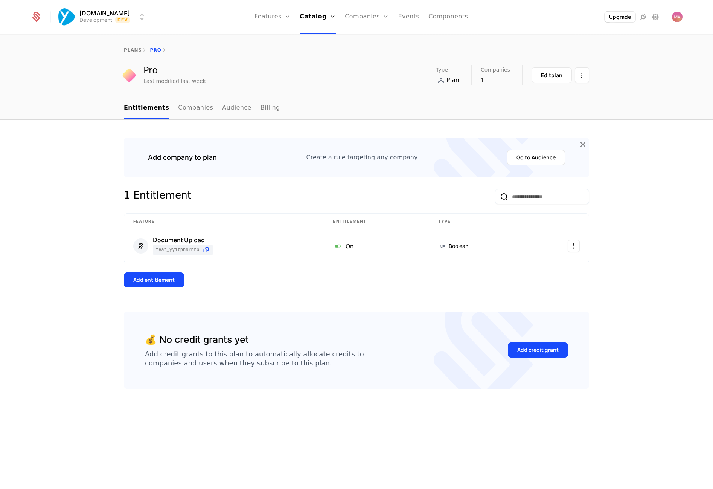
click at [261, 108] on link "Billing" at bounding box center [271, 108] width 20 height 22
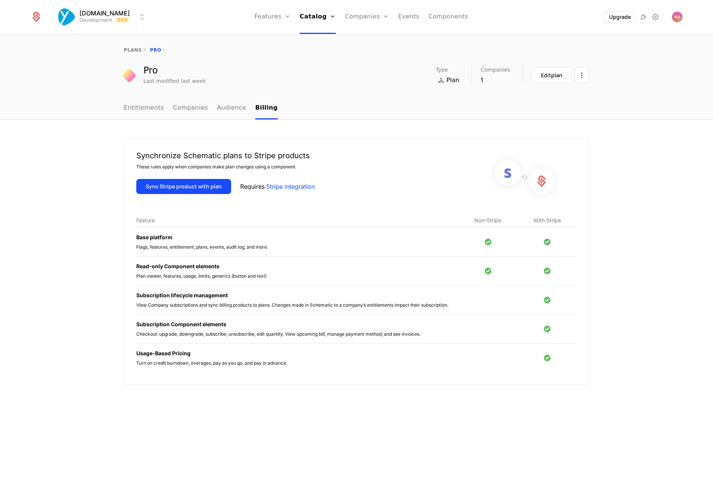
click at [140, 110] on link "Entitlements" at bounding box center [144, 108] width 40 height 22
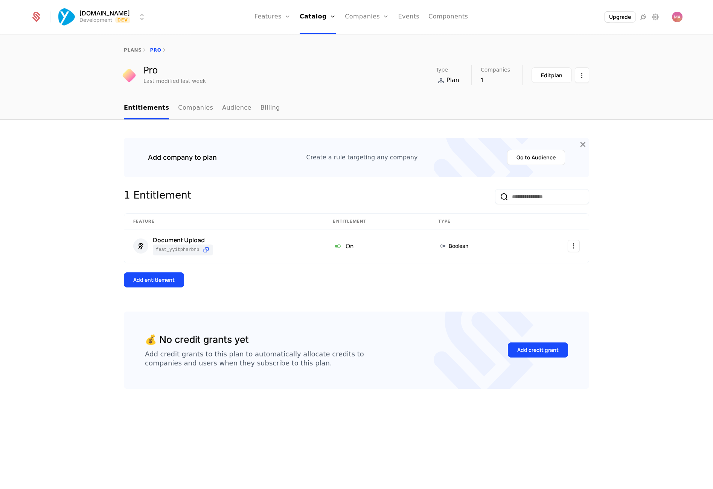
click at [164, 277] on div "Add entitlement" at bounding box center [153, 280] width 41 height 8
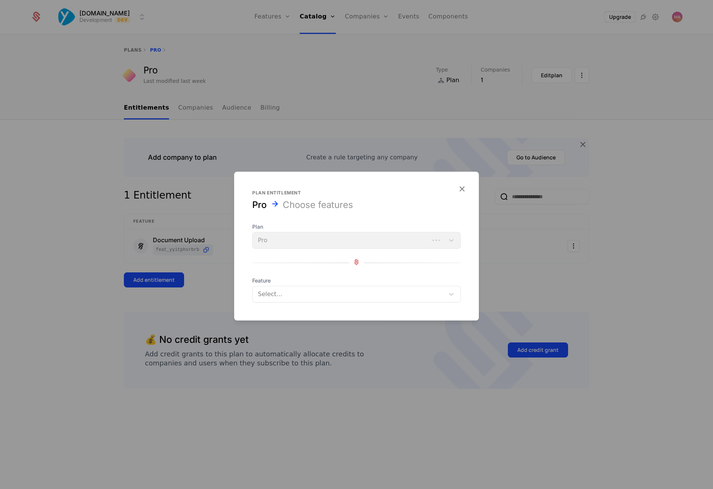
click at [292, 240] on div "Plan Pro" at bounding box center [356, 236] width 209 height 26
click at [323, 293] on div at bounding box center [348, 294] width 183 height 11
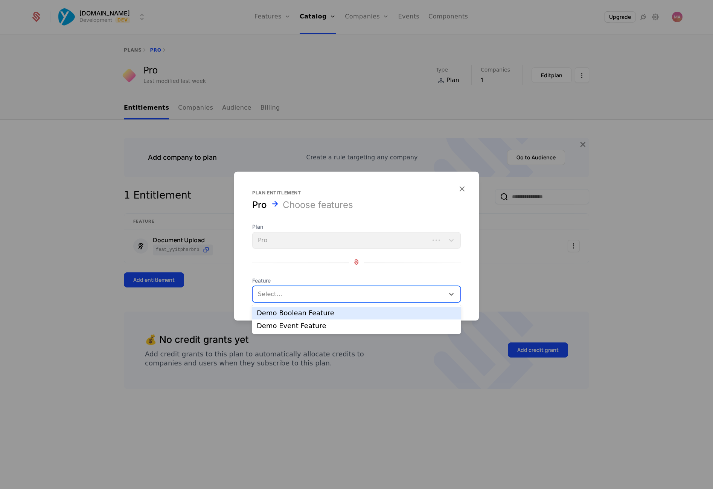
click at [465, 187] on icon "button" at bounding box center [462, 189] width 10 height 10
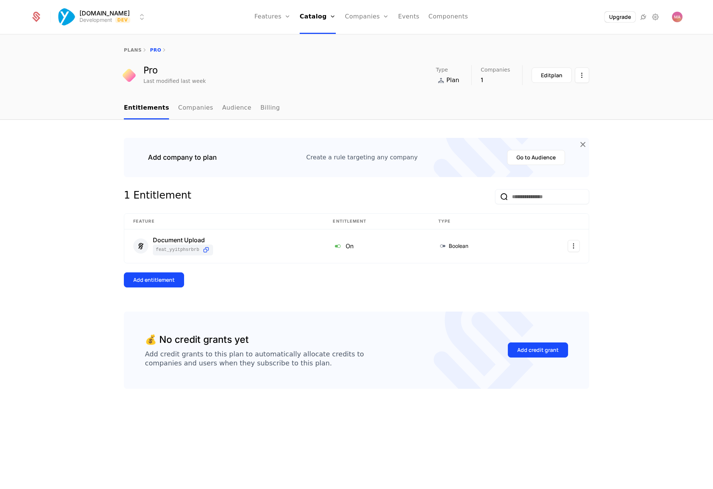
click at [274, 38] on link "Features" at bounding box center [281, 37] width 35 height 6
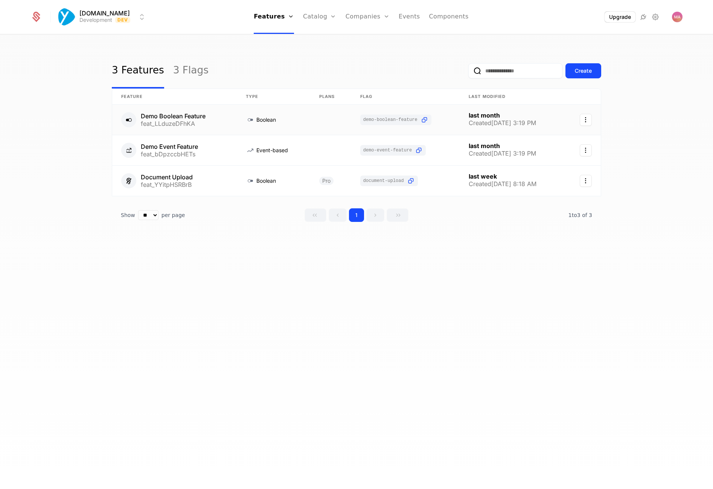
click at [591, 116] on icon "Select action" at bounding box center [586, 120] width 12 height 12
click at [553, 140] on div "Delete feature" at bounding box center [550, 139] width 49 height 11
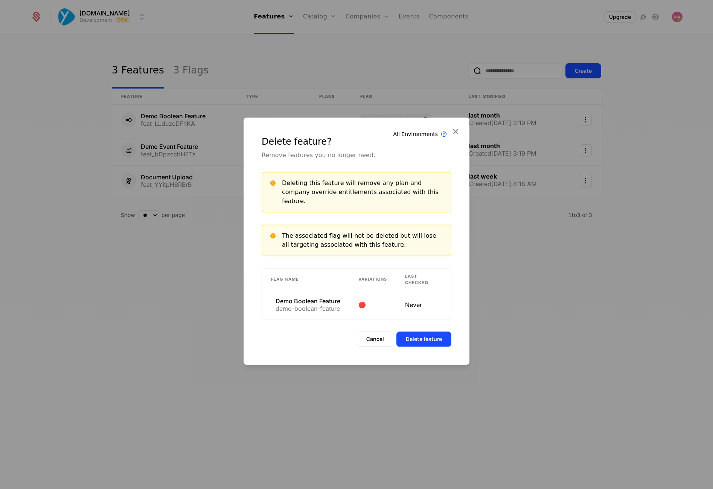
click at [415, 339] on button "Delete feature" at bounding box center [424, 338] width 55 height 15
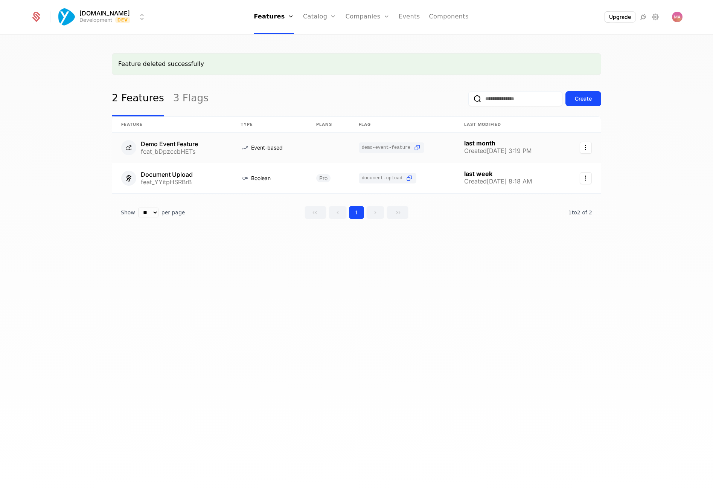
click at [595, 148] on link at bounding box center [582, 148] width 38 height 30
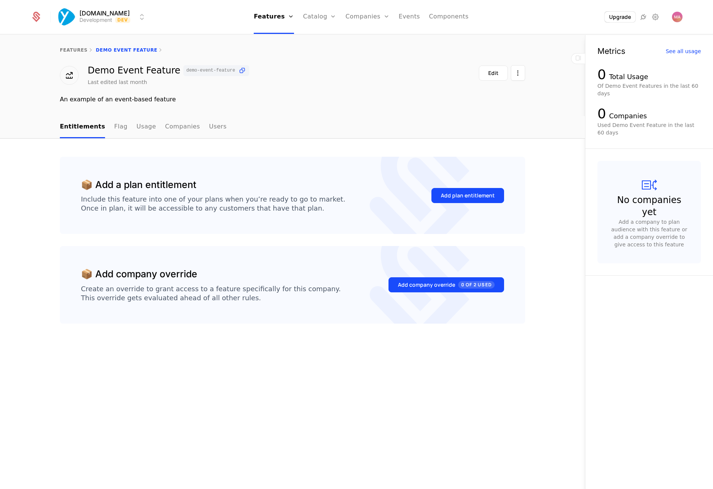
click at [70, 47] on link "features" at bounding box center [74, 49] width 28 height 5
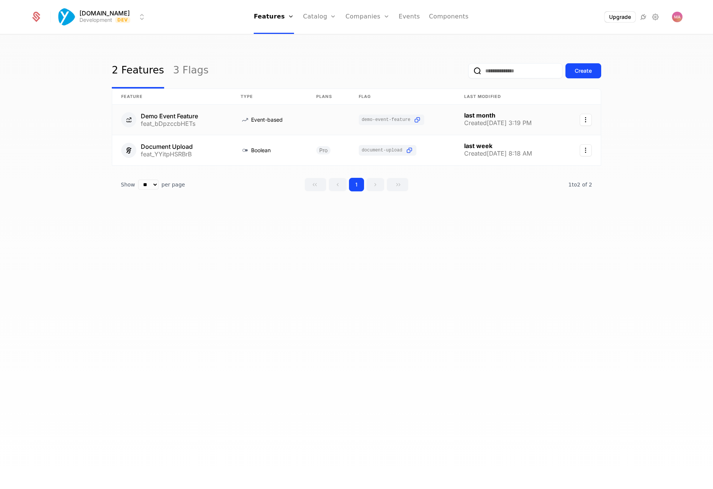
click at [585, 119] on icon "Select action" at bounding box center [586, 120] width 12 height 12
click at [536, 140] on div "Delete feature" at bounding box center [550, 139] width 49 height 11
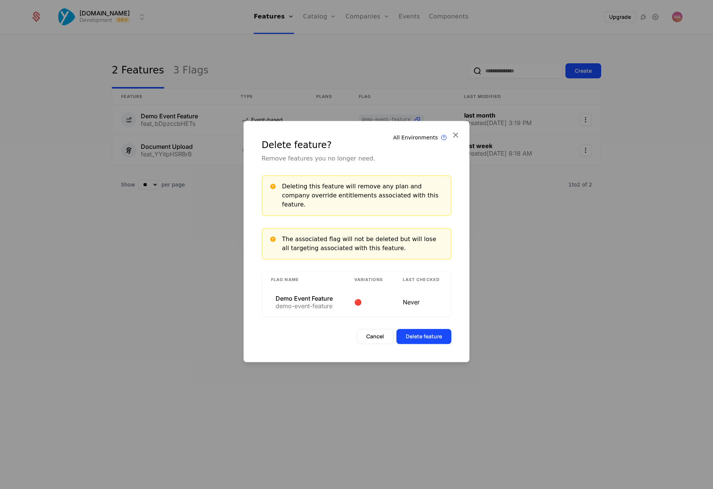
click at [421, 333] on button "Delete feature" at bounding box center [424, 336] width 55 height 15
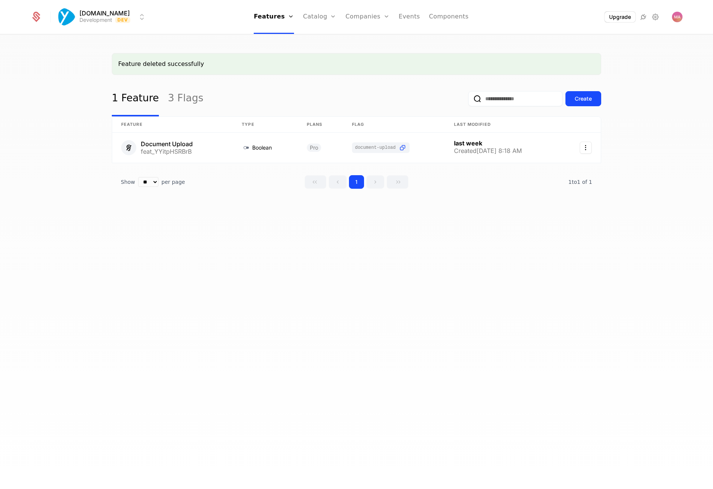
click at [177, 100] on link "3 Flags" at bounding box center [185, 98] width 35 height 35
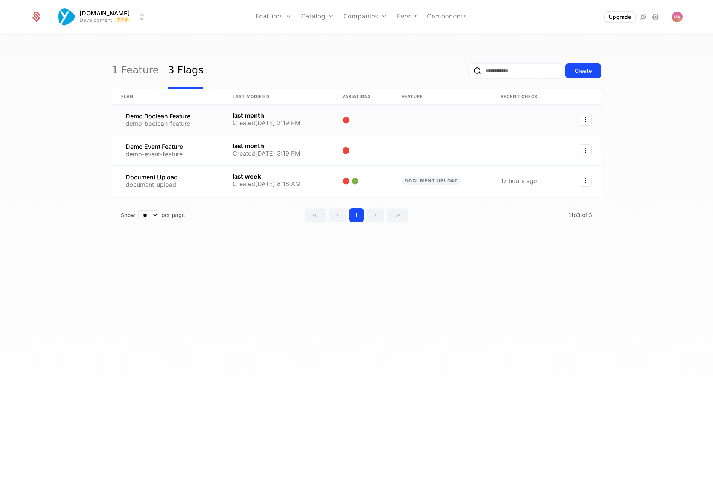
click at [588, 119] on icon "Select action" at bounding box center [586, 120] width 12 height 12
click at [554, 139] on div "Delete flag" at bounding box center [544, 139] width 37 height 11
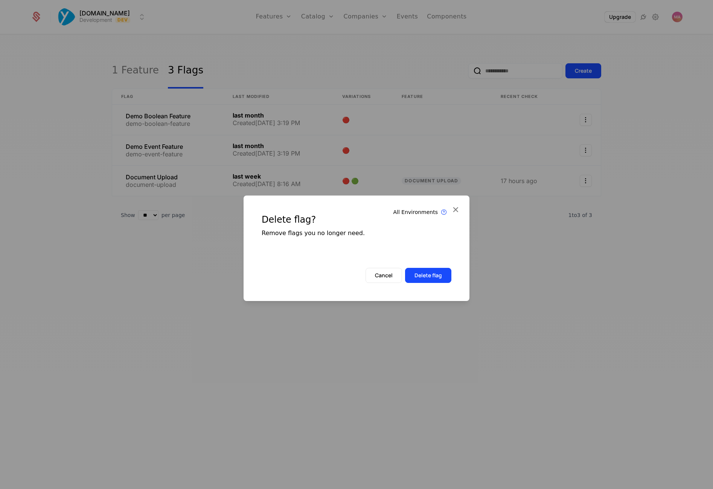
click at [432, 279] on button "Delete flag" at bounding box center [428, 275] width 46 height 15
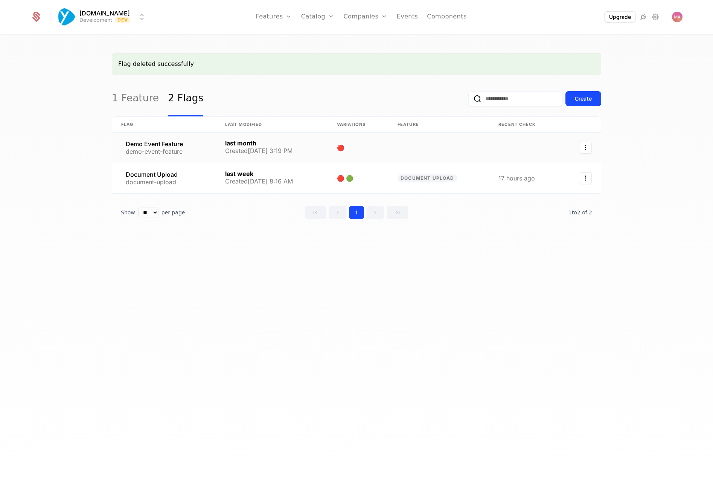
click at [585, 146] on icon "Select action" at bounding box center [586, 148] width 12 height 12
click at [545, 166] on div "Delete flag" at bounding box center [544, 167] width 37 height 11
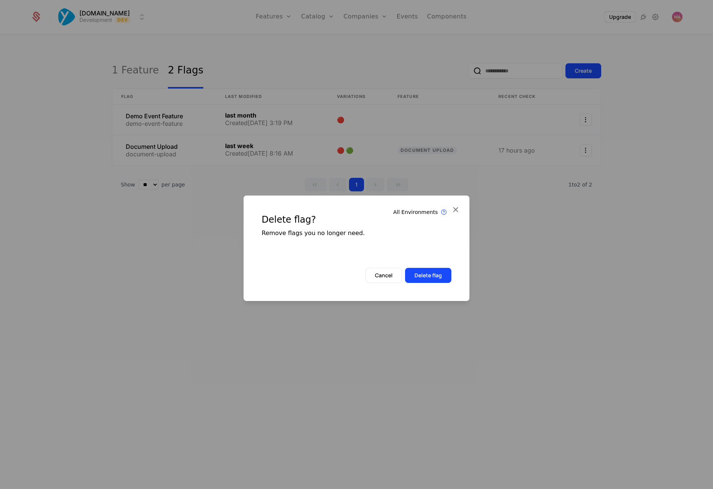
click at [425, 276] on button "Delete flag" at bounding box center [428, 275] width 46 height 15
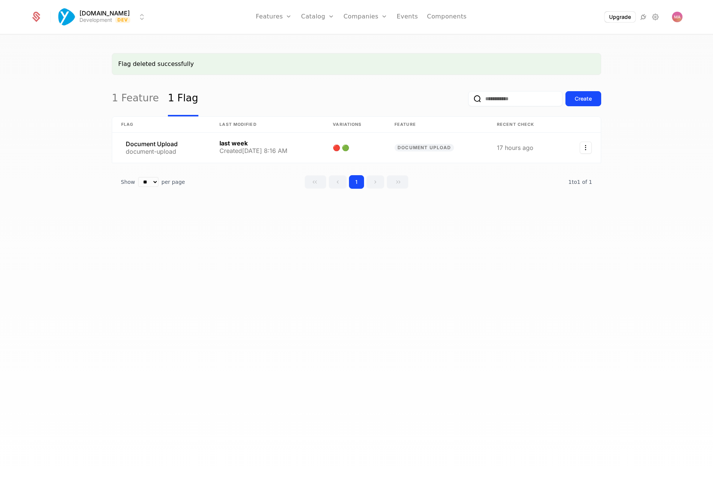
click at [136, 102] on link "1 Feature" at bounding box center [135, 98] width 47 height 35
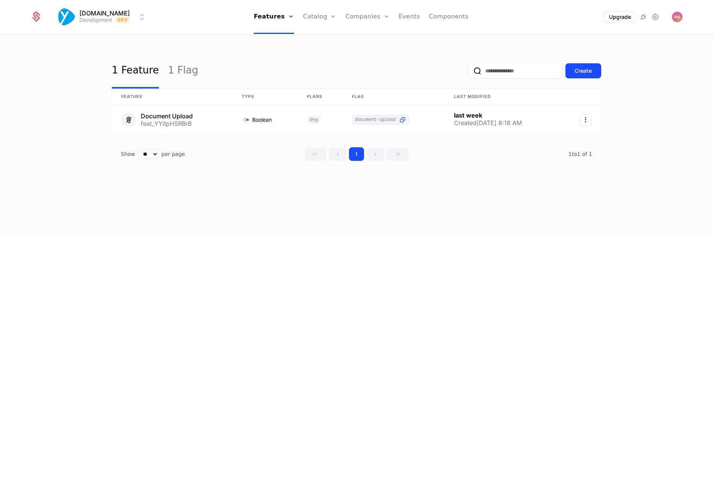
click at [579, 67] on div "Create" at bounding box center [583, 71] width 17 height 8
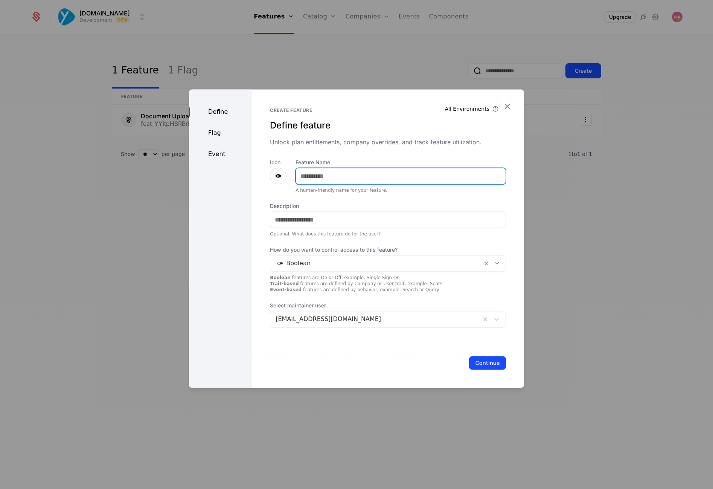
click at [352, 178] on input "Feature Name" at bounding box center [401, 176] width 210 height 16
type input "**********"
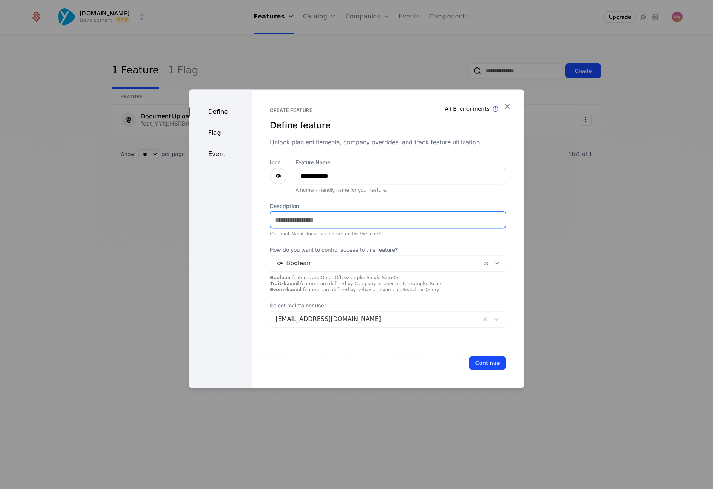
click at [362, 215] on input "Description" at bounding box center [387, 220] width 235 height 16
type input "**********"
click at [485, 363] on button "Continue" at bounding box center [487, 363] width 37 height 14
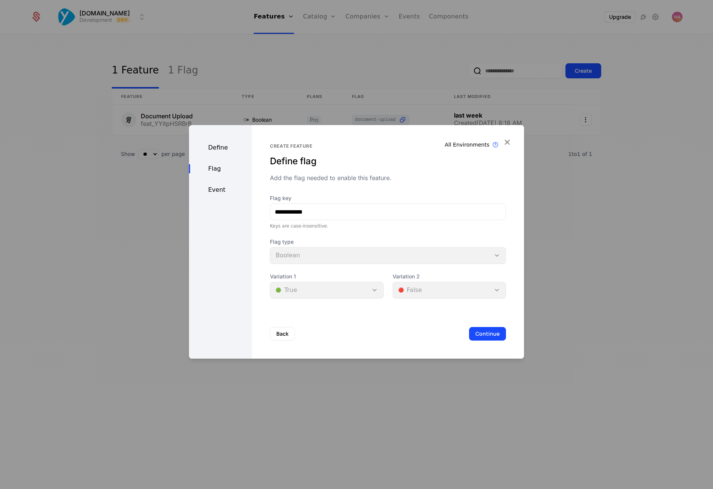
click at [324, 237] on div "**********" at bounding box center [388, 246] width 236 height 104
click at [478, 335] on button "Continue" at bounding box center [487, 334] width 37 height 14
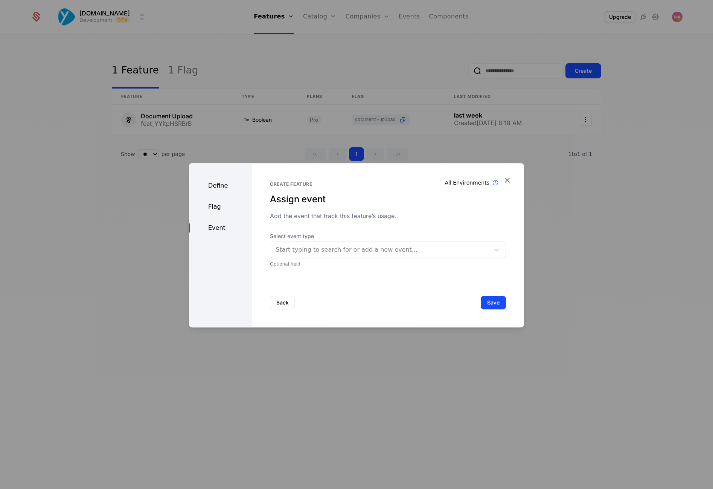
click at [352, 251] on div "Start typing to search for or add a new event..." at bounding box center [381, 249] width 211 height 9
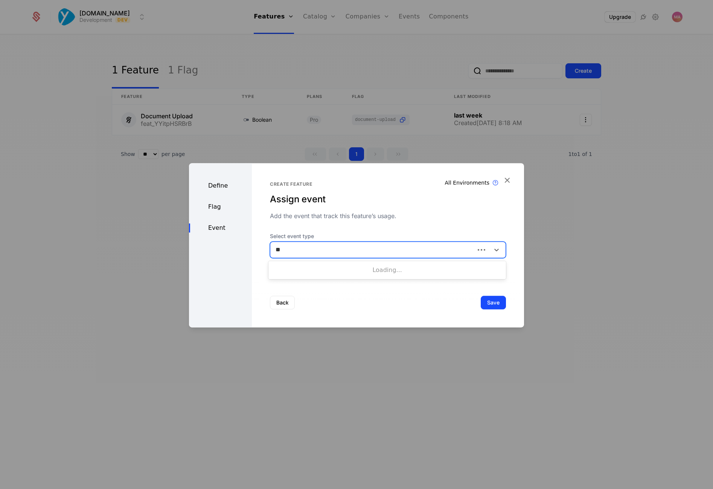
type input "*"
type input "**********"
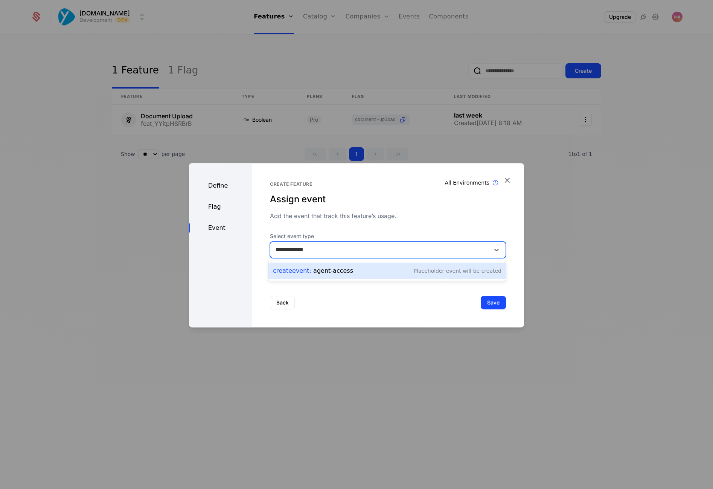
click at [307, 272] on span "Create Event :" at bounding box center [293, 270] width 40 height 7
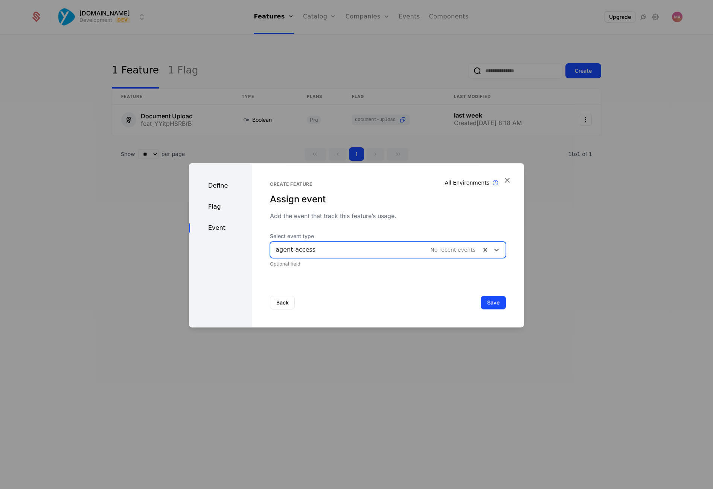
click at [496, 304] on button "Save" at bounding box center [493, 303] width 25 height 14
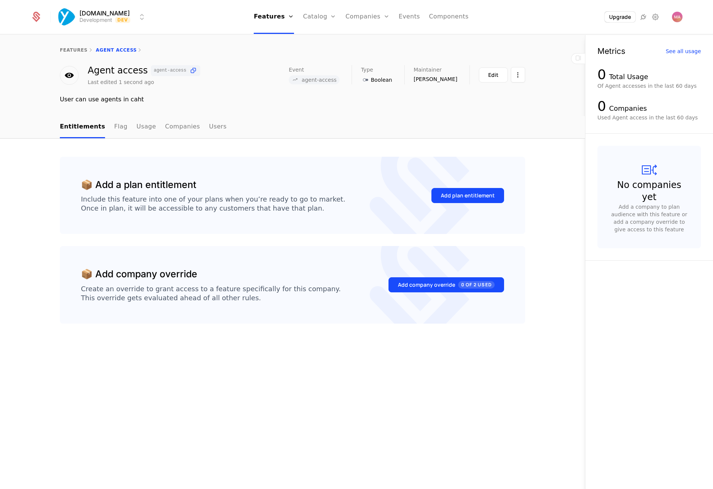
click at [460, 191] on button "Add plan entitlement" at bounding box center [468, 195] width 73 height 15
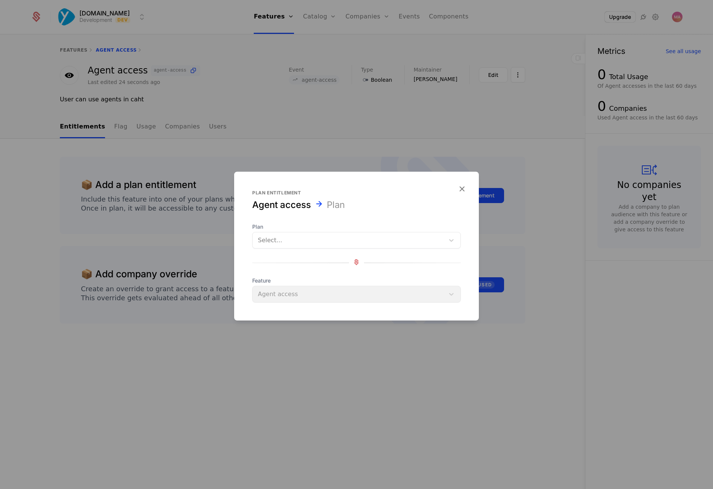
click at [335, 244] on div at bounding box center [349, 240] width 182 height 11
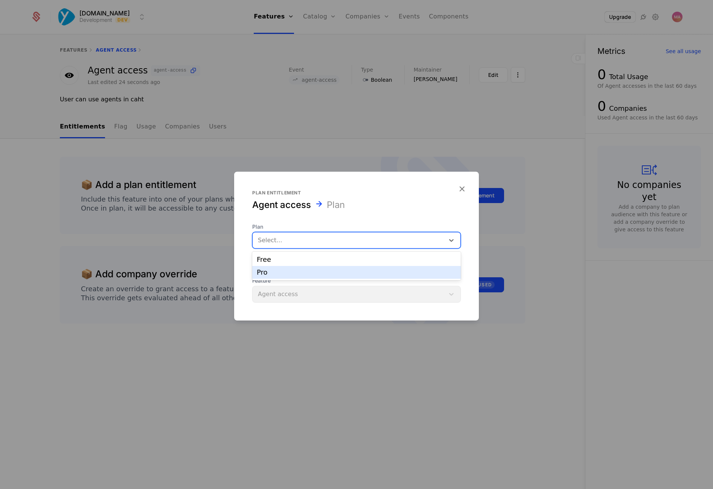
click at [332, 272] on div "Pro" at bounding box center [357, 272] width 200 height 7
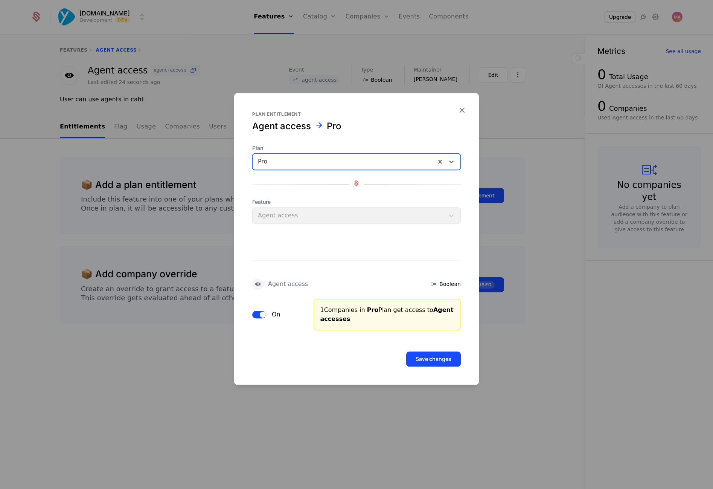
click at [350, 241] on div "Agent access Boolean On 1 Companies in Pro Plan get access to Agent accesses" at bounding box center [356, 277] width 245 height 107
click at [440, 361] on button "Save changes" at bounding box center [433, 358] width 55 height 15
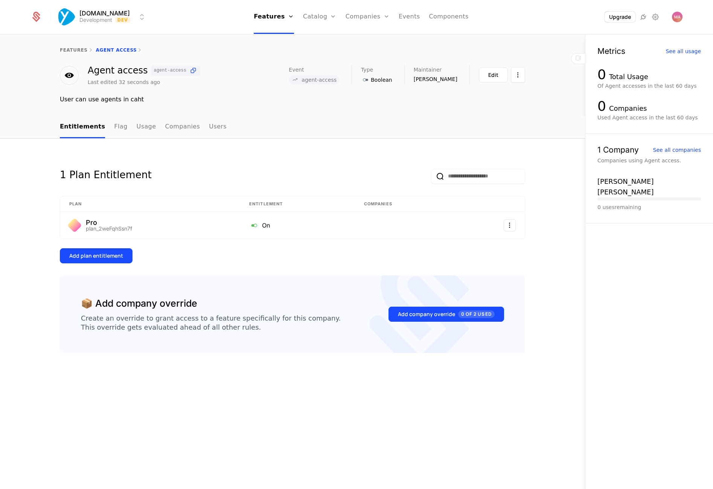
click at [114, 130] on link "Flag" at bounding box center [120, 127] width 13 height 22
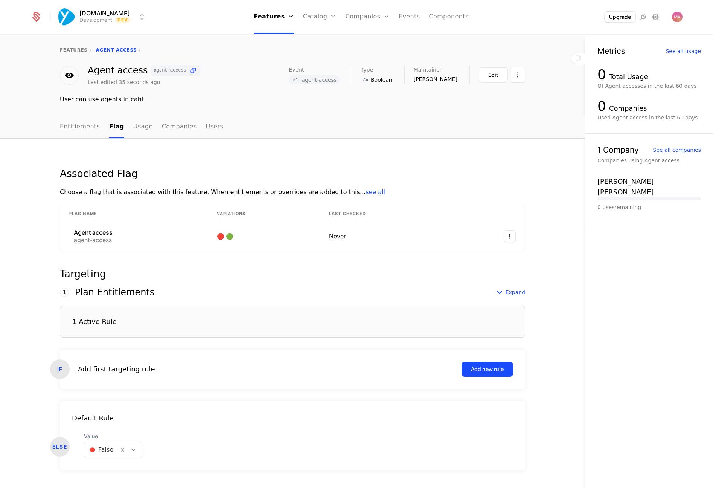
click at [137, 125] on link "Usage" at bounding box center [143, 127] width 20 height 22
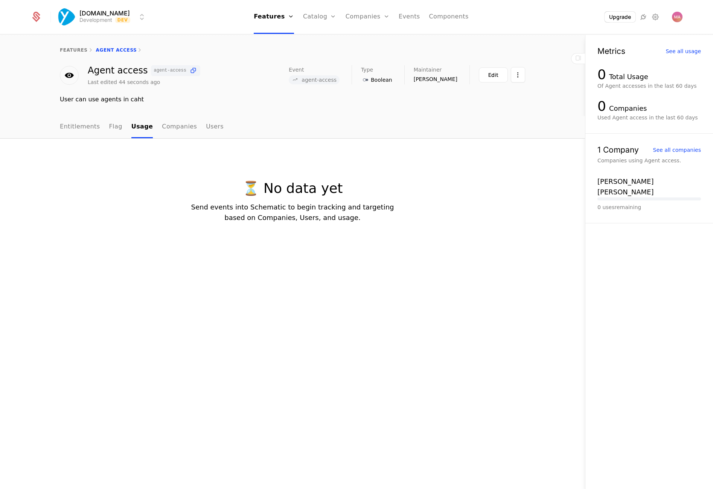
click at [172, 126] on link "Companies" at bounding box center [179, 127] width 35 height 22
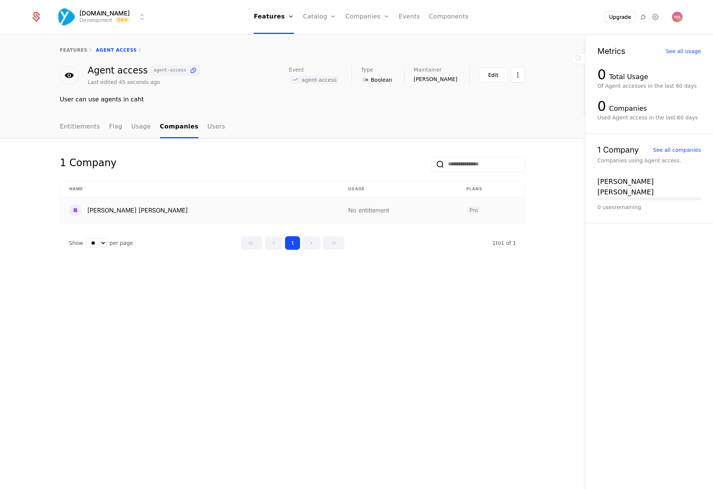
click at [106, 209] on div "[PERSON_NAME] [PERSON_NAME]" at bounding box center [137, 210] width 101 height 9
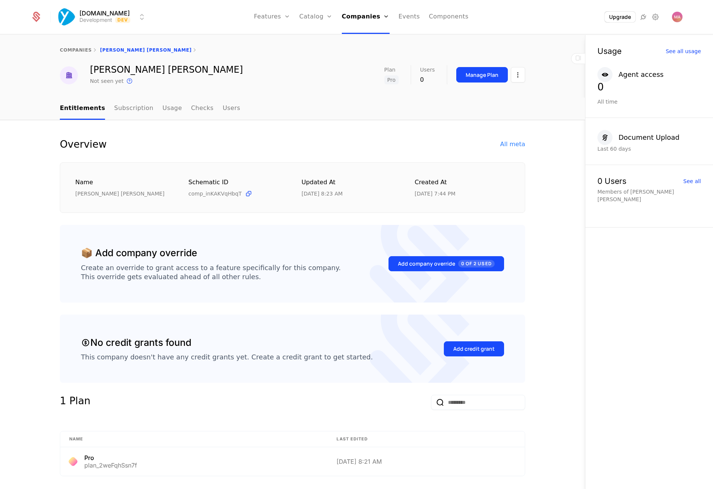
click at [70, 52] on link "companies" at bounding box center [76, 49] width 32 height 5
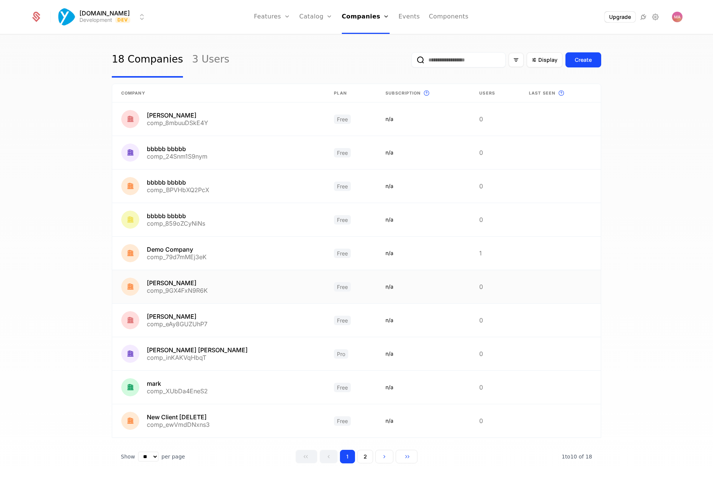
scroll to position [11, 0]
click at [366, 452] on button "2" at bounding box center [365, 457] width 16 height 14
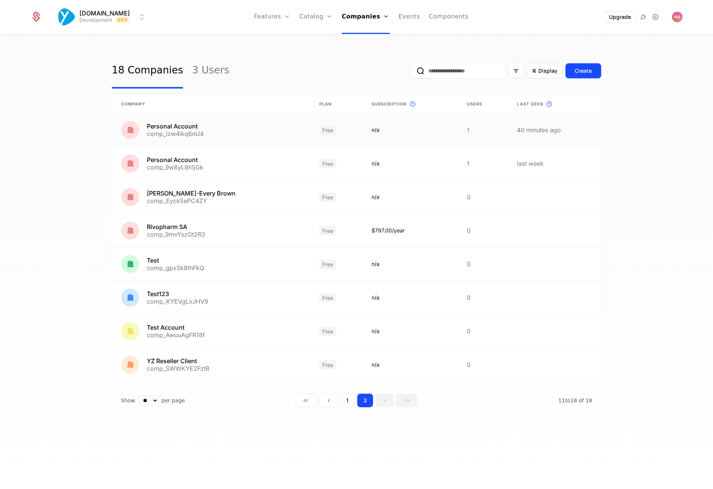
click at [203, 134] on link at bounding box center [211, 129] width 198 height 33
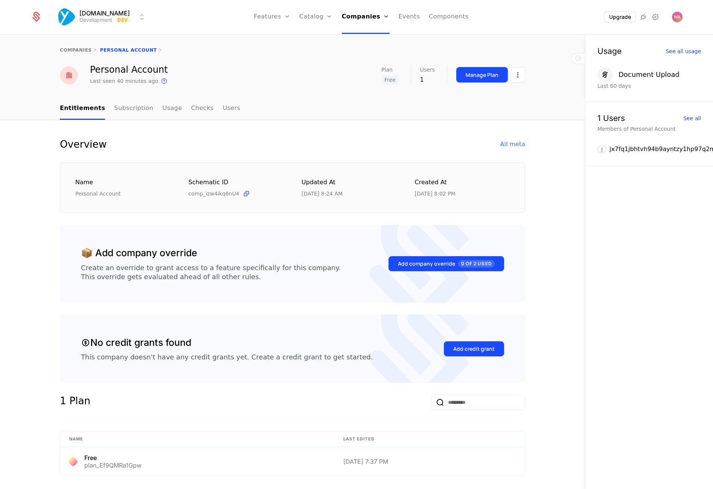
click at [517, 77] on html "[DOMAIN_NAME] Development Dev Features Features Flags Catalog Plans Add Ons Cre…" at bounding box center [356, 244] width 713 height 489
click at [479, 68] on html "[DOMAIN_NAME] Development Dev Features Features Flags Catalog Plans Add Ons Cre…" at bounding box center [356, 244] width 713 height 489
click at [477, 74] on div "Manage Plan" at bounding box center [482, 75] width 33 height 8
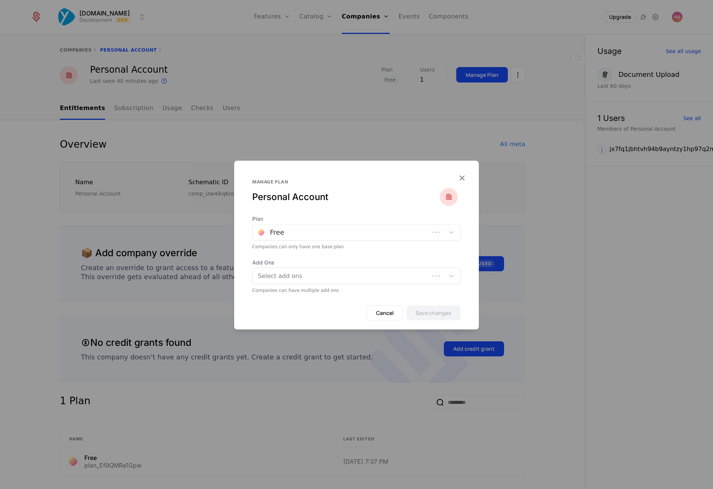
click at [340, 225] on div "Free" at bounding box center [356, 232] width 209 height 17
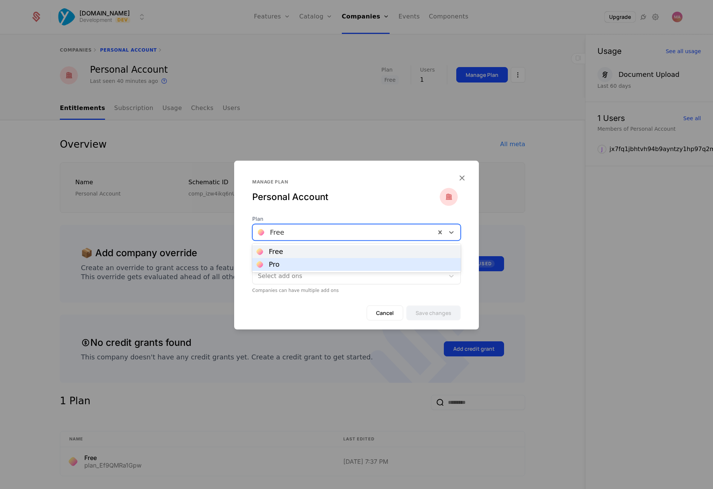
click at [313, 262] on div "Pro" at bounding box center [357, 264] width 200 height 7
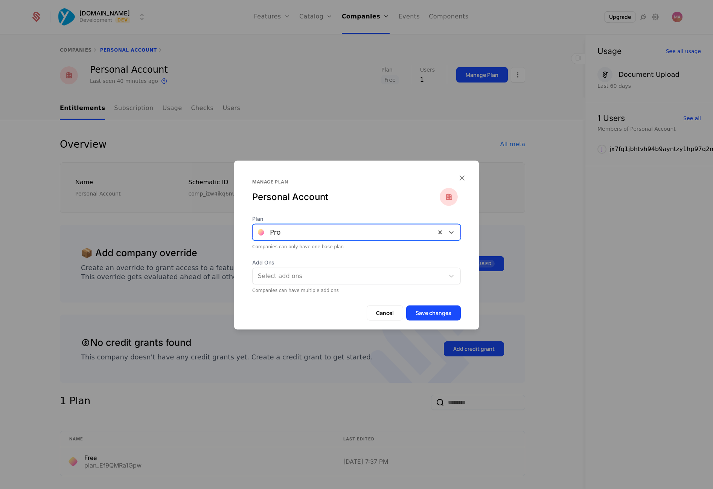
click at [431, 311] on button "Save changes" at bounding box center [433, 312] width 55 height 15
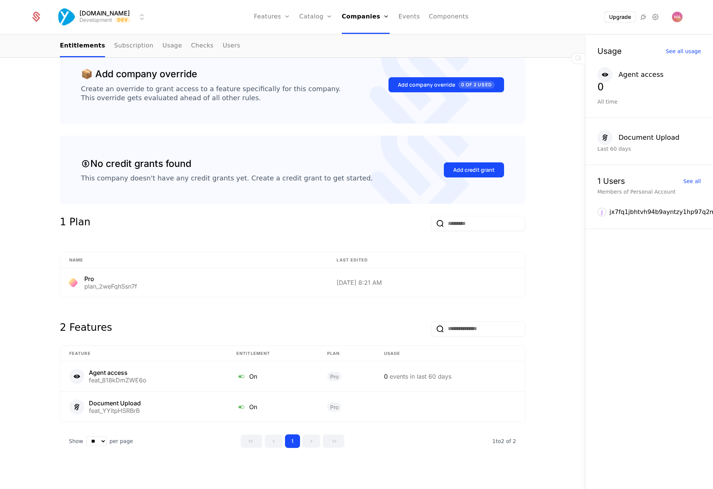
scroll to position [179, 0]
click at [178, 336] on div "2 Features" at bounding box center [293, 328] width 466 height 36
click at [119, 405] on div "Document Upload" at bounding box center [115, 403] width 52 height 6
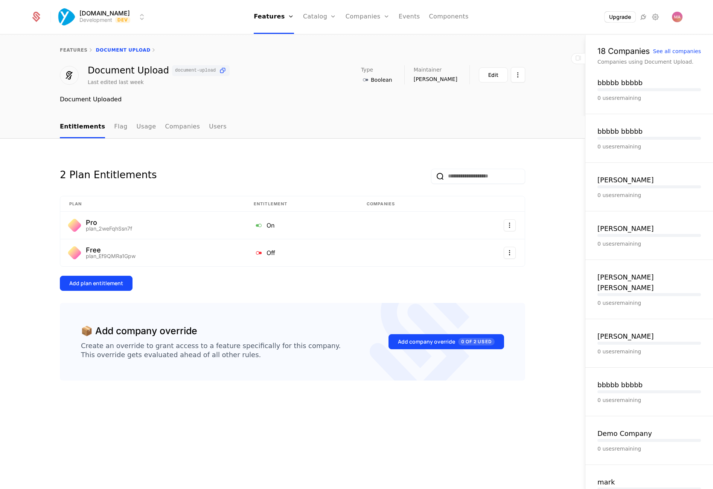
click at [491, 73] on div "Edit" at bounding box center [493, 75] width 10 height 8
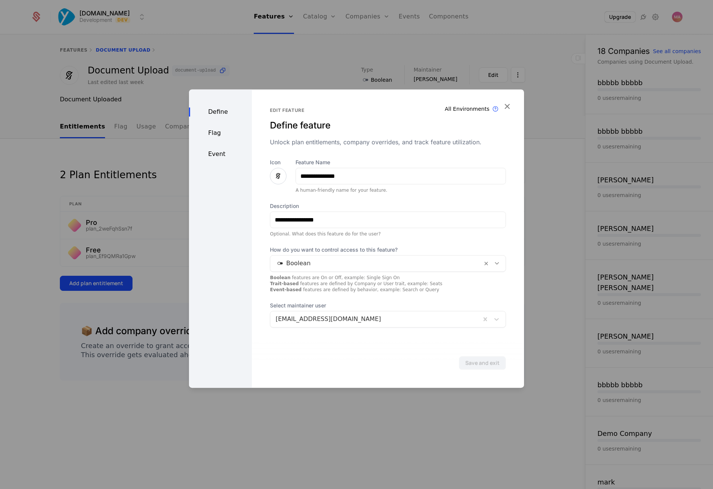
click at [219, 136] on div "Flag" at bounding box center [220, 132] width 63 height 9
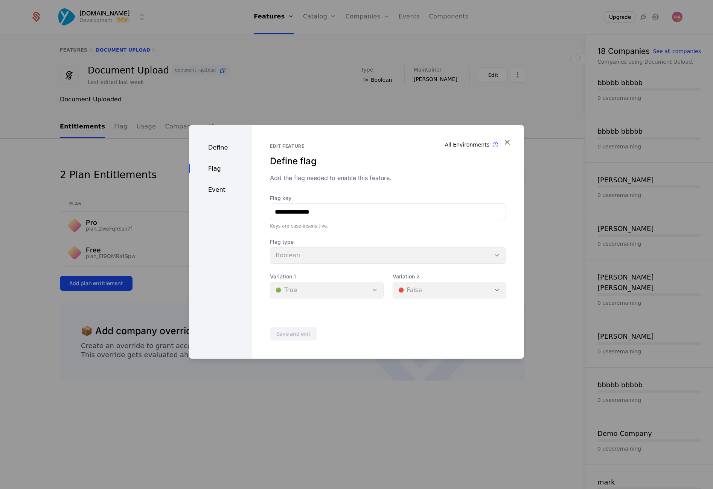
click at [215, 190] on div "Event" at bounding box center [220, 189] width 63 height 9
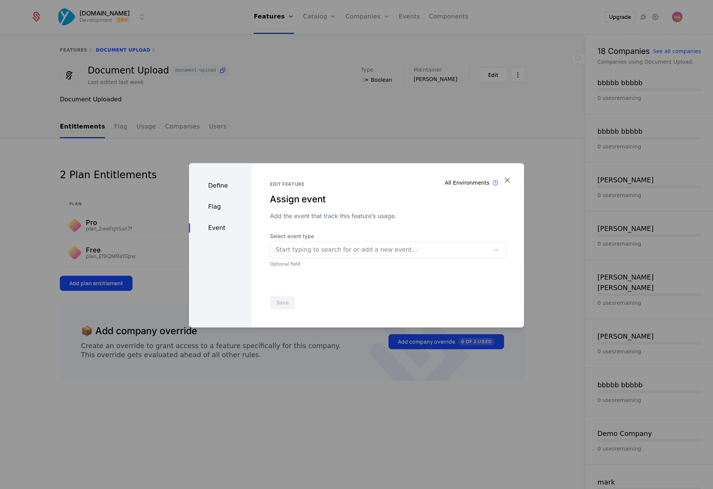
click at [333, 251] on div "Start typing to search for or add a new event..." at bounding box center [381, 249] width 211 height 9
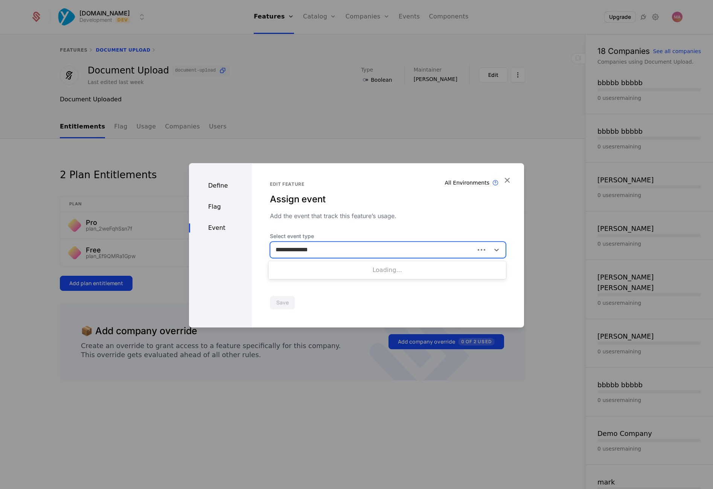
type input "**********"
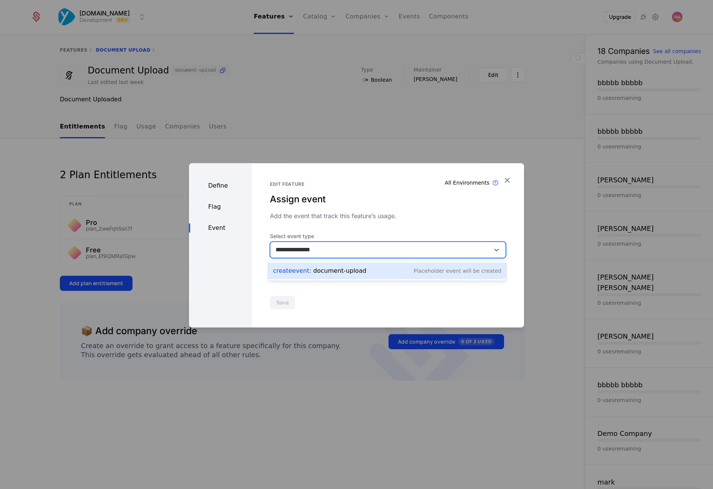
click at [364, 274] on div "Create Event : document-upload Placeholder Event will be created" at bounding box center [387, 271] width 229 height 11
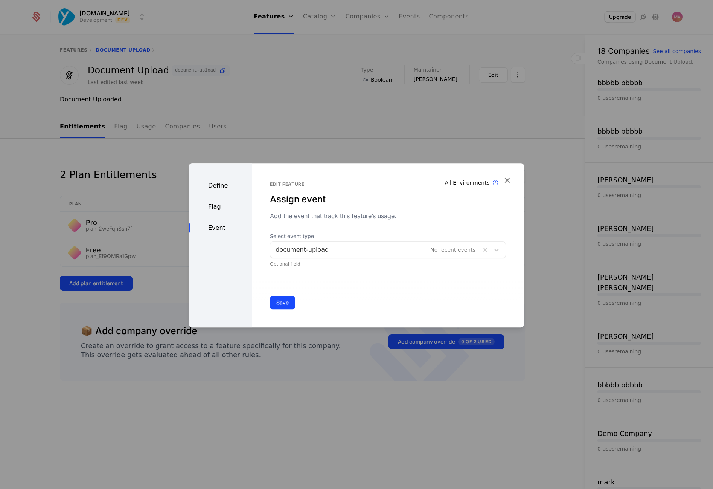
click at [281, 302] on button "Save" at bounding box center [282, 303] width 25 height 14
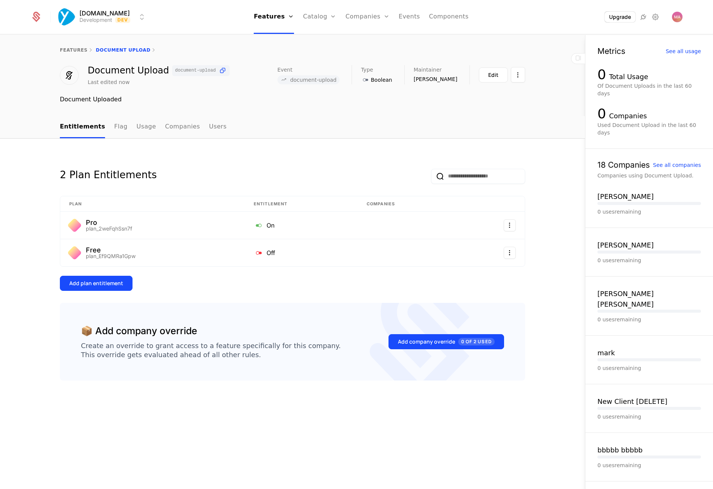
click at [42, 177] on div "2 Plan Entitlements Plan Entitlement Companies Pro plan_2weFqhSsn7f On Free pla…" at bounding box center [292, 314] width 585 height 351
click at [511, 256] on html "[DOMAIN_NAME] Development Dev Features Features Flags Catalog Plans Add Ons Cre…" at bounding box center [356, 244] width 713 height 489
click at [459, 273] on div "Delete" at bounding box center [461, 272] width 22 height 11
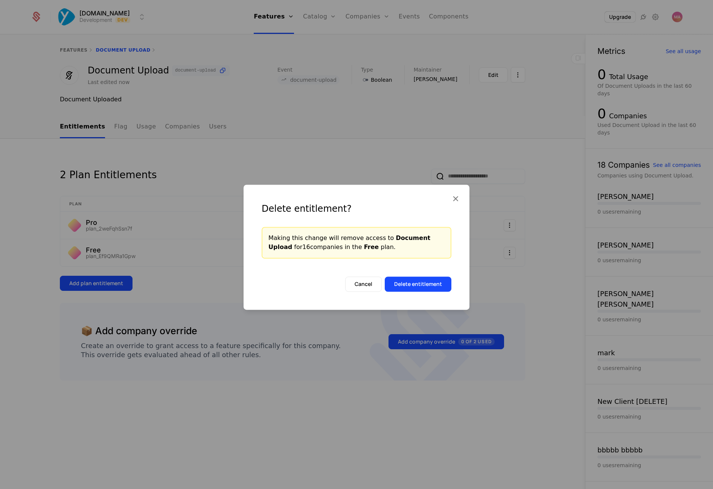
click at [408, 282] on button "Delete entitlement" at bounding box center [418, 283] width 67 height 15
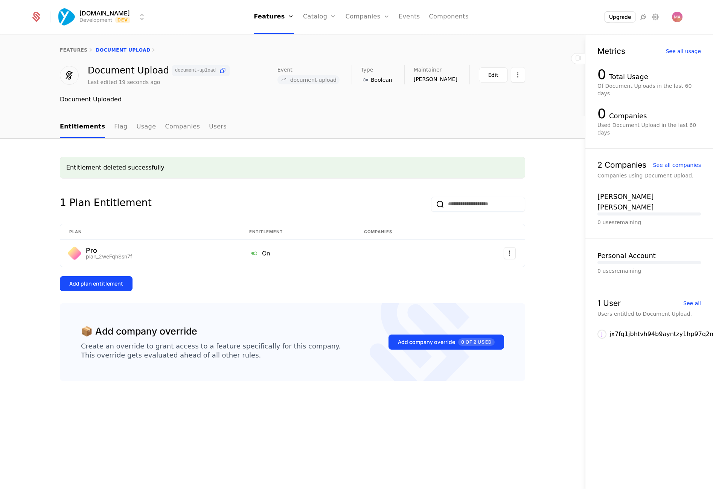
click at [268, 297] on div "Entitlement deleted successfully 1 Plan Entitlement Plan Entitlement Companies …" at bounding box center [293, 281] width 466 height 248
click at [73, 47] on link "features" at bounding box center [74, 49] width 28 height 5
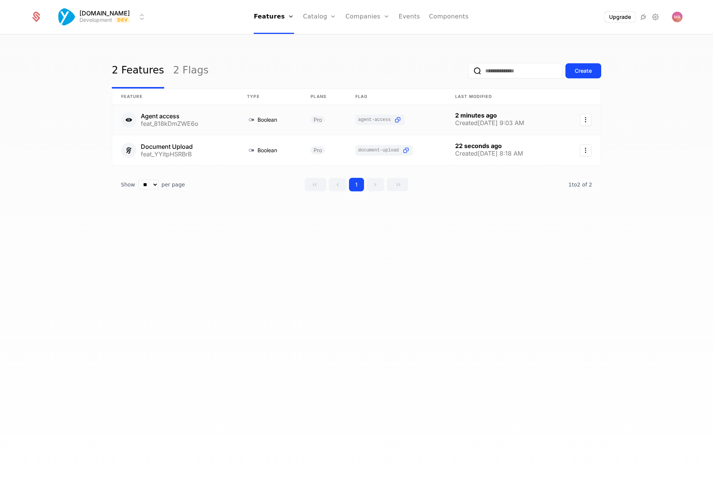
click at [587, 121] on icon "Select action" at bounding box center [586, 120] width 12 height 12
click at [489, 124] on html "[DOMAIN_NAME] Development Dev Features Features Flags Catalog Plans Add Ons Cre…" at bounding box center [356, 244] width 713 height 489
click at [189, 119] on link at bounding box center [175, 120] width 126 height 30
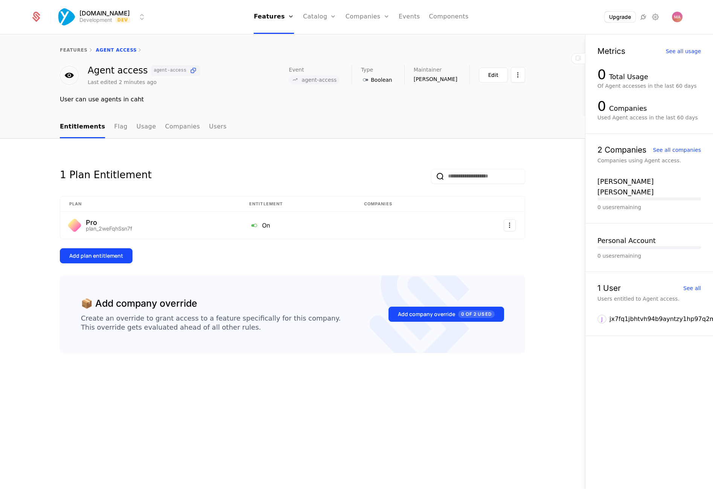
click at [504, 75] on button "Edit" at bounding box center [493, 74] width 29 height 15
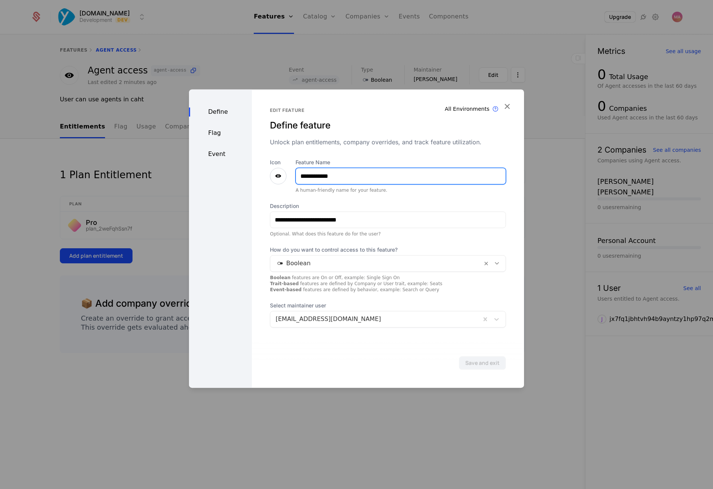
click at [319, 177] on input "**********" at bounding box center [401, 176] width 210 height 16
type input "**********"
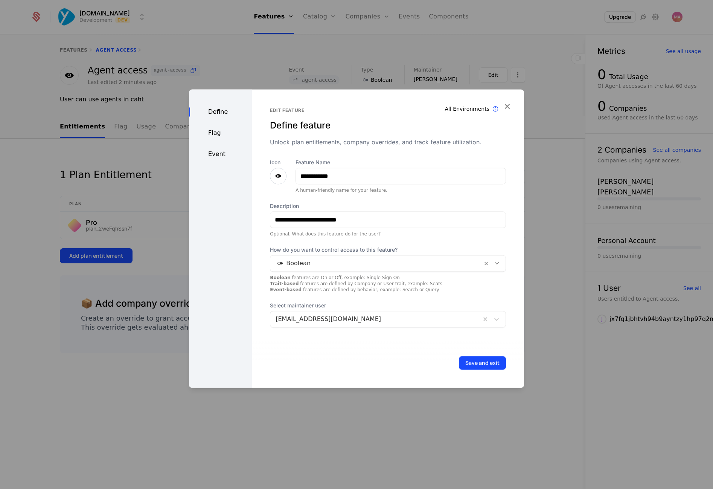
click at [488, 362] on button "Save and exit" at bounding box center [482, 363] width 47 height 14
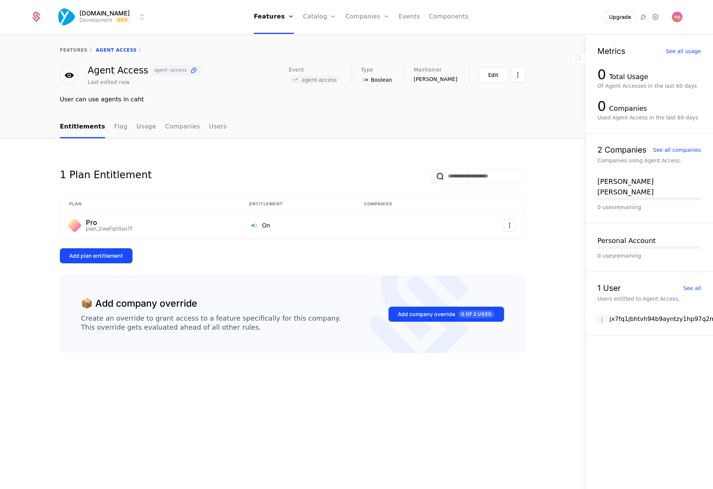
click at [495, 79] on button "Edit" at bounding box center [493, 74] width 29 height 15
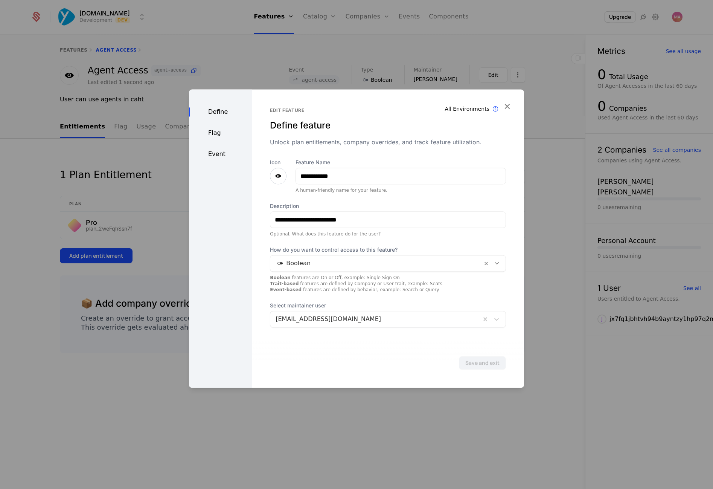
click at [215, 139] on div "Define Flag Event" at bounding box center [220, 238] width 63 height 298
click at [215, 135] on div "Flag" at bounding box center [220, 132] width 63 height 9
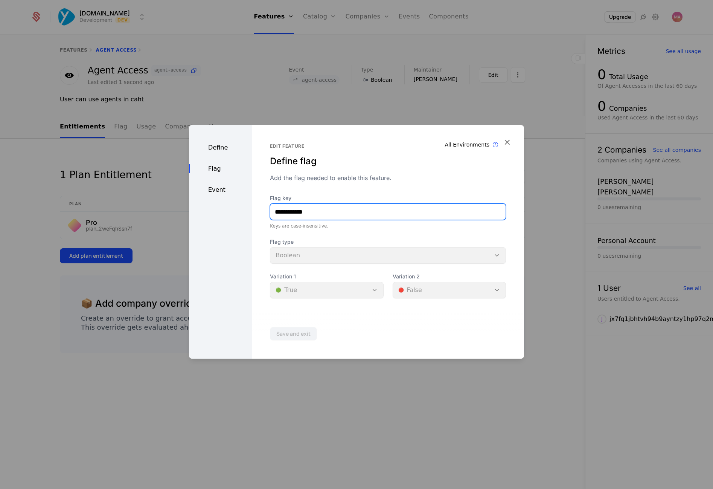
click at [337, 211] on input "**********" at bounding box center [387, 212] width 235 height 16
click at [346, 185] on div "**********" at bounding box center [388, 220] width 236 height 155
click at [210, 198] on div "Define Flag Event" at bounding box center [220, 242] width 63 height 234
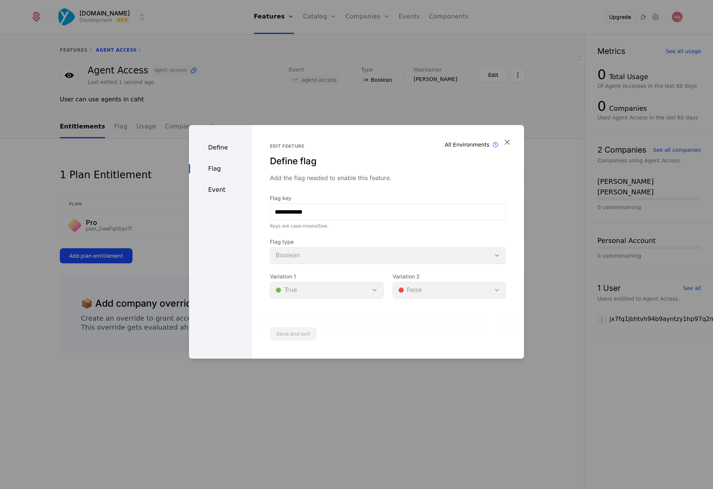
click at [213, 192] on div "Event" at bounding box center [220, 189] width 63 height 9
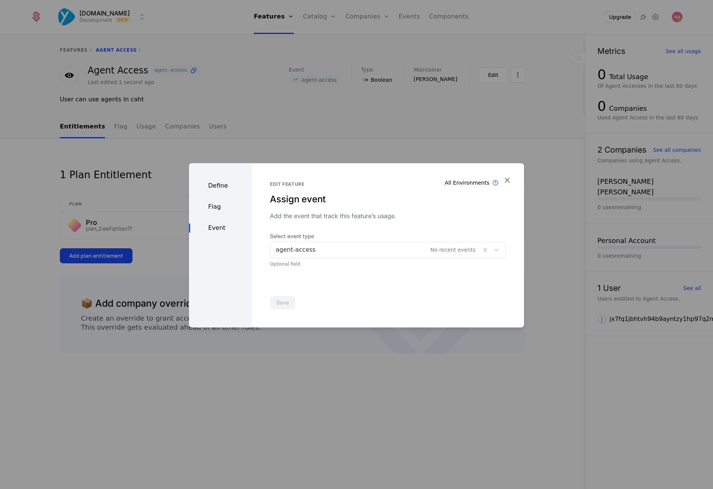
click at [213, 209] on div "Flag" at bounding box center [220, 206] width 63 height 9
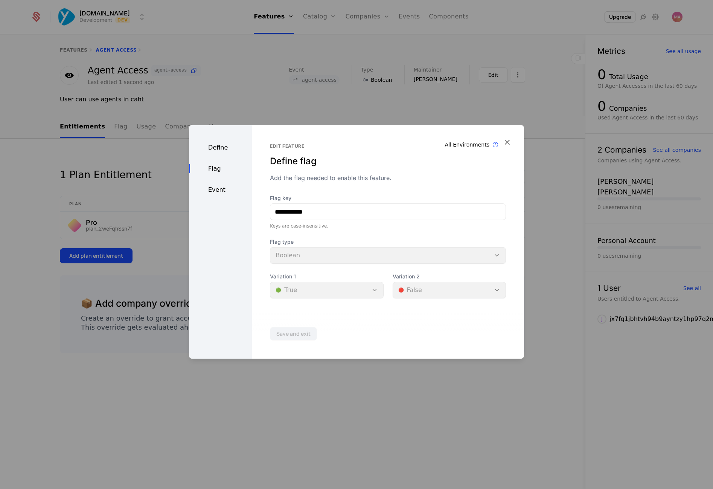
click at [215, 145] on div "Define" at bounding box center [220, 147] width 63 height 9
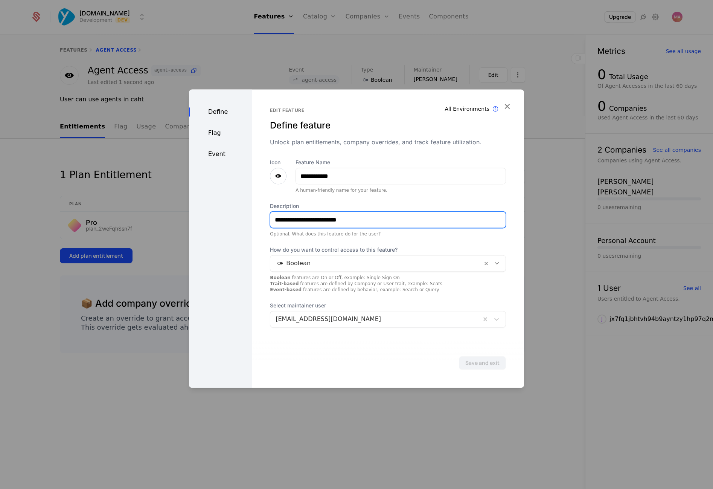
click at [371, 218] on input "**********" at bounding box center [387, 220] width 235 height 16
type input "**********"
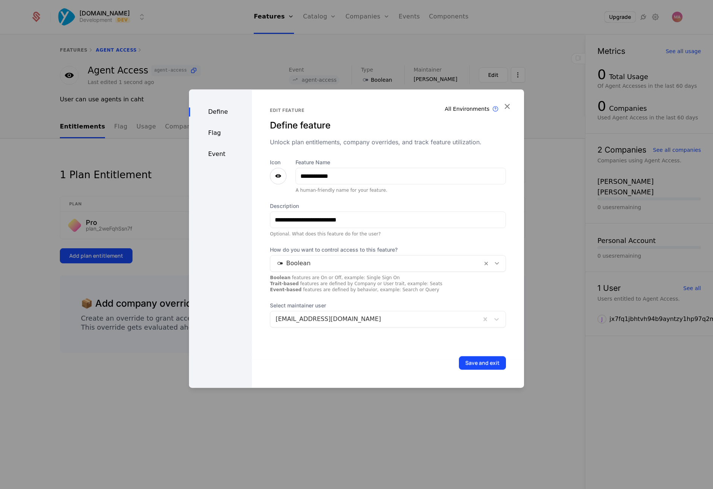
click at [481, 367] on button "Save and exit" at bounding box center [482, 363] width 47 height 14
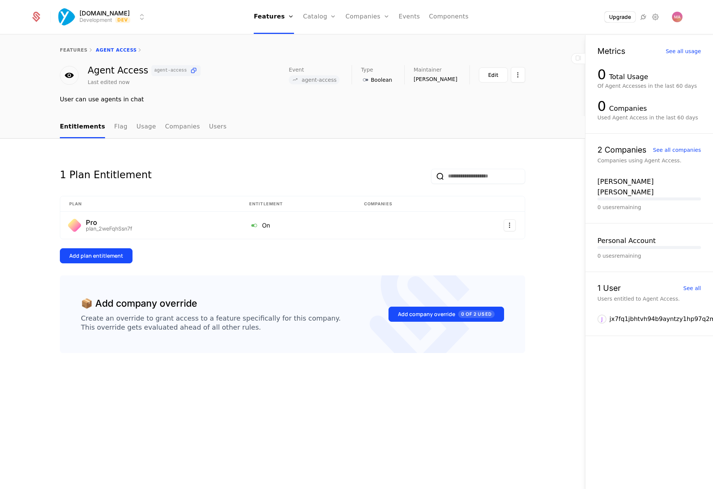
click at [522, 78] on html "[DOMAIN_NAME] Development Dev Features Features Flags Catalog Plans Add Ons Cre…" at bounding box center [356, 244] width 713 height 489
click at [375, 139] on html "[DOMAIN_NAME] Development Dev Features Features Flags Catalog Plans Add Ons Cre…" at bounding box center [356, 244] width 713 height 489
click at [116, 131] on link "Flag" at bounding box center [120, 127] width 13 height 22
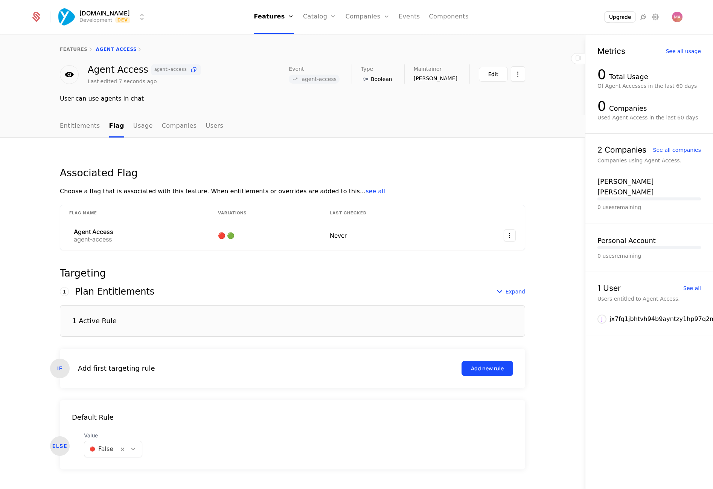
click at [78, 127] on link "Entitlements" at bounding box center [80, 126] width 40 height 22
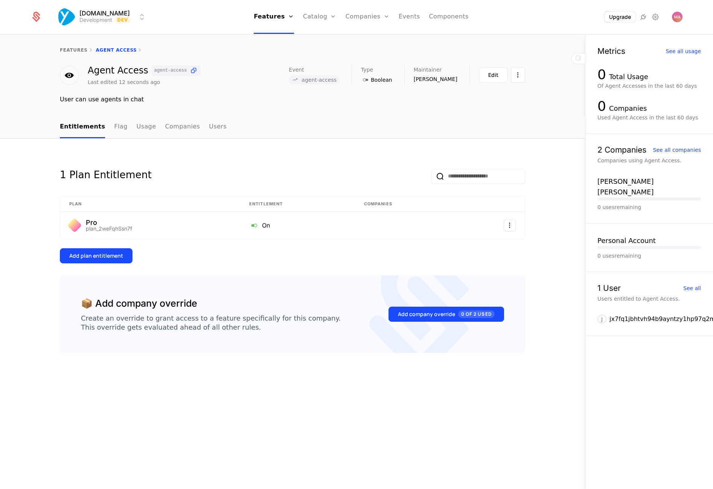
click at [277, 52] on link "Flags" at bounding box center [280, 49] width 35 height 6
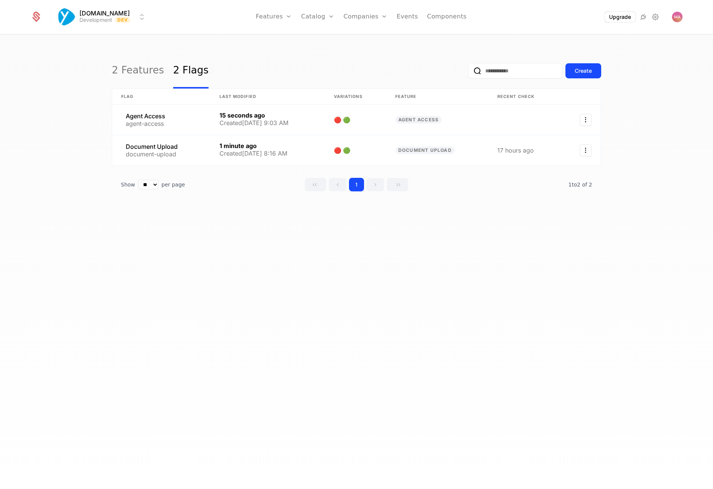
click at [252, 272] on div "2 Features 2 Flags Create Flag Last Modified Variations Feature Recent check Ag…" at bounding box center [356, 264] width 713 height 458
click at [335, 87] on div "2 Features 2 Flags Create" at bounding box center [357, 70] width 490 height 35
click at [339, 278] on div "2 Features 2 Flags Create Flag Last Modified Variations Feature Recent check Ag…" at bounding box center [356, 264] width 713 height 458
click at [517, 116] on link at bounding box center [524, 120] width 73 height 30
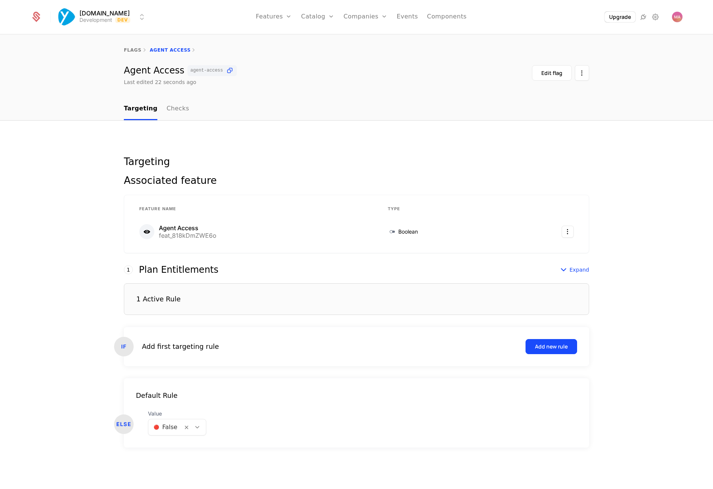
click at [543, 345] on div "Add new rule" at bounding box center [551, 347] width 33 height 8
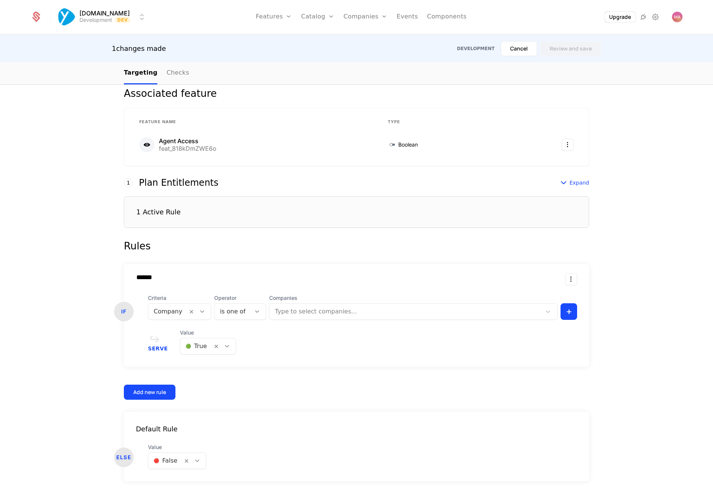
scroll to position [114, 0]
click at [310, 311] on div "Type to select companies..." at bounding box center [406, 311] width 263 height 9
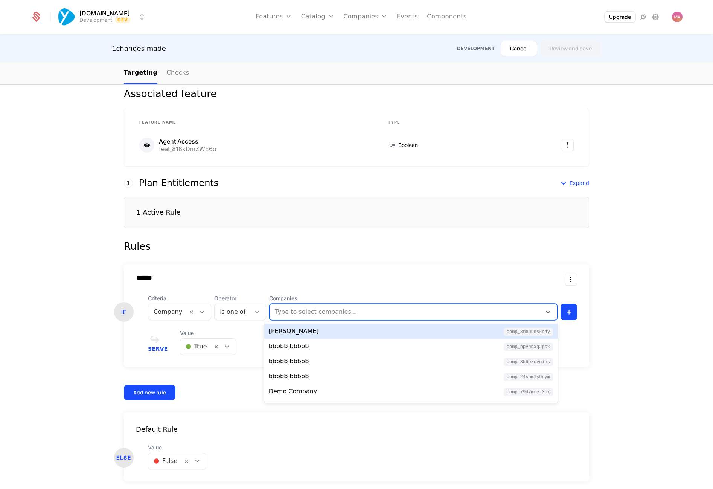
scroll to position [0, 0]
click at [231, 399] on form "1 This number reflects this rule’s evaluation order. Schematic evaluates first …" at bounding box center [357, 330] width 466 height 303
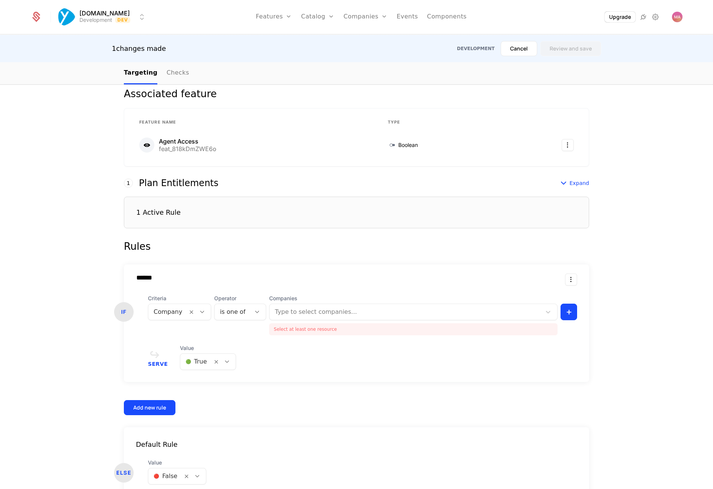
click at [572, 281] on html "[DOMAIN_NAME] Development Dev Features Features Flags Catalog Plans Add Ons Cre…" at bounding box center [356, 244] width 713 height 489
click at [419, 267] on html "[DOMAIN_NAME] Development Dev Features Features Flags Catalog Plans Add Ons Cre…" at bounding box center [356, 244] width 713 height 489
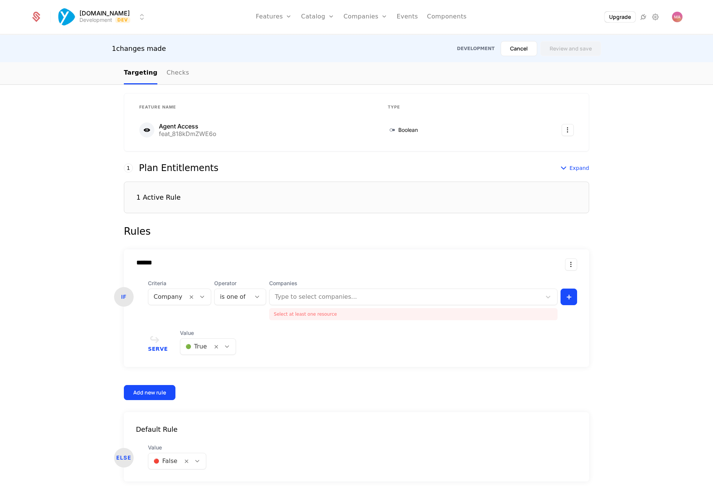
scroll to position [129, 0]
click at [280, 381] on div "****** IF Criteria Company Operator is one of Companies Type to select companie…" at bounding box center [357, 324] width 466 height 151
click at [205, 298] on div at bounding box center [202, 297] width 13 height 8
click at [344, 375] on div "****** IF Criteria Billing Product, 7 of 7. 7 results available. Use Up and Dow…" at bounding box center [357, 324] width 466 height 151
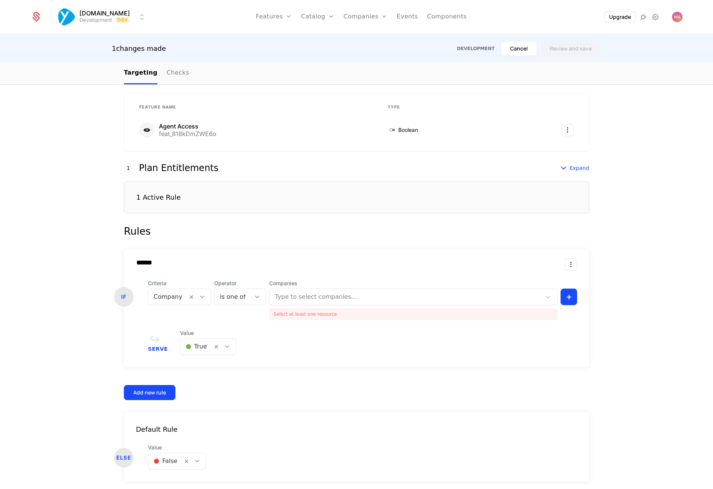
click at [290, 392] on div "****** IF Criteria Company Operator is one of Companies Type to select companie…" at bounding box center [357, 324] width 466 height 151
click at [314, 379] on div "****** IF Criteria Company Operator is one of Companies Type to select companie…" at bounding box center [357, 324] width 466 height 151
click at [572, 259] on html "[DOMAIN_NAME] Development Dev Features Features Flags Catalog Plans Add Ons Cre…" at bounding box center [356, 244] width 713 height 489
click at [545, 284] on div "Delete" at bounding box center [539, 283] width 57 height 11
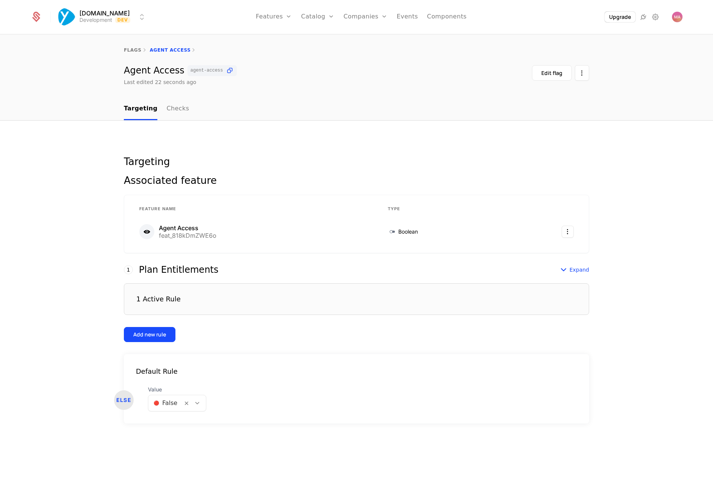
scroll to position [0, 0]
click at [389, 334] on div "Add new rule" at bounding box center [357, 334] width 466 height 15
click at [305, 163] on div "Targeting" at bounding box center [357, 162] width 466 height 10
click at [296, 240] on td "Agent Access feat_818kDmZWE6o" at bounding box center [254, 232] width 249 height 30
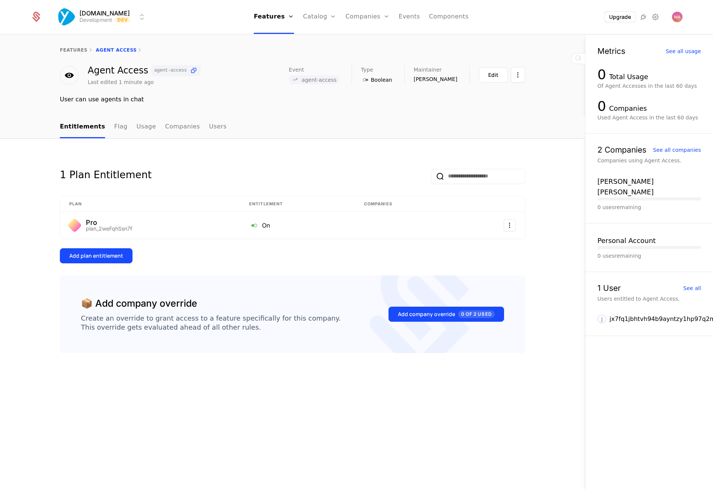
click at [245, 259] on div "Add plan entitlement" at bounding box center [293, 255] width 466 height 15
click at [161, 182] on div "1 Plan Entitlement" at bounding box center [293, 170] width 466 height 27
click at [165, 222] on div "Pro plan_2weFqhSsn7f" at bounding box center [150, 225] width 162 height 12
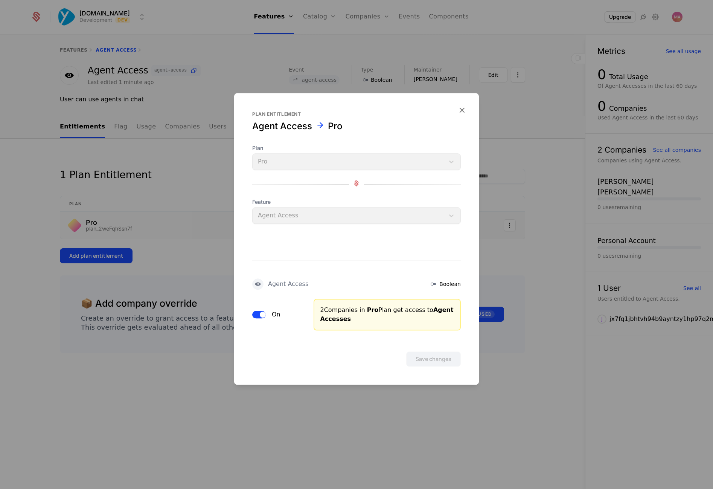
click at [386, 350] on div "Save changes" at bounding box center [356, 348] width 245 height 36
click at [458, 108] on icon "button" at bounding box center [462, 110] width 10 height 10
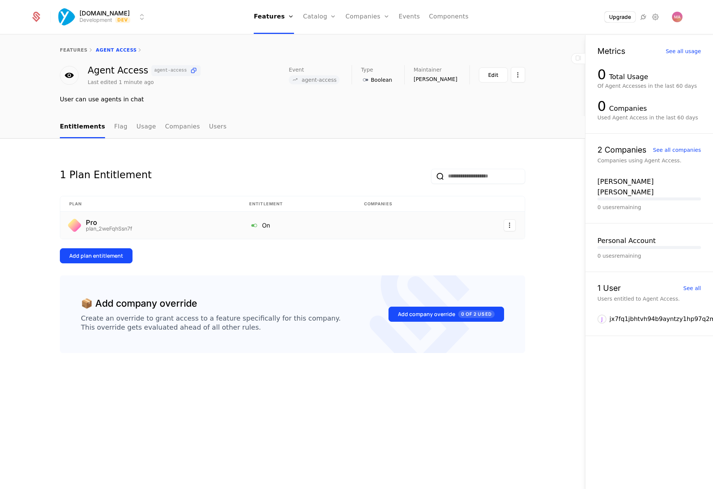
click at [327, 167] on div "1 Plan Entitlement" at bounding box center [293, 170] width 466 height 27
click at [76, 48] on link "features" at bounding box center [74, 49] width 28 height 5
